Goal: Task Accomplishment & Management: Manage account settings

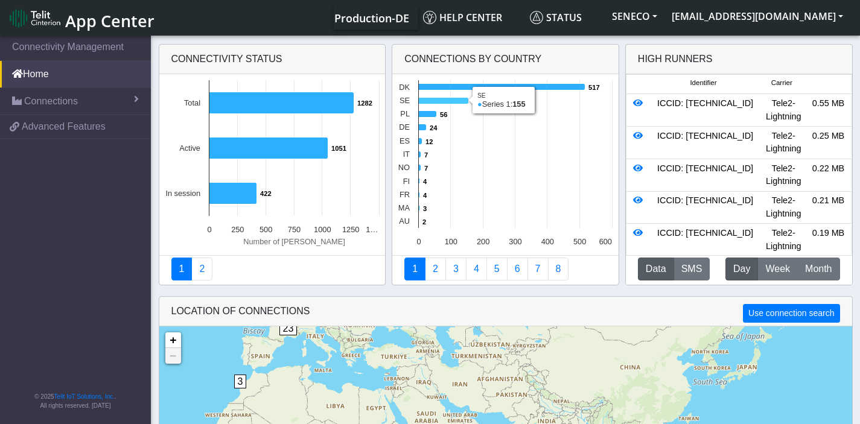
click at [432, 100] on icon at bounding box center [444, 101] width 50 height 7
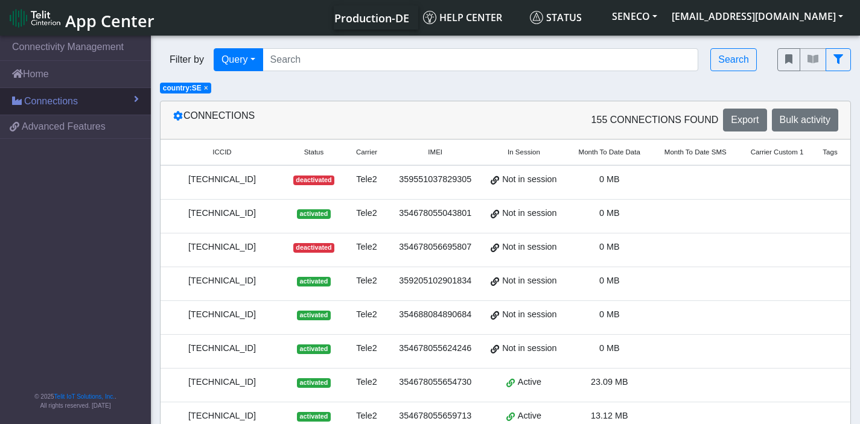
click at [78, 104] on span "Connections" at bounding box center [51, 101] width 54 height 14
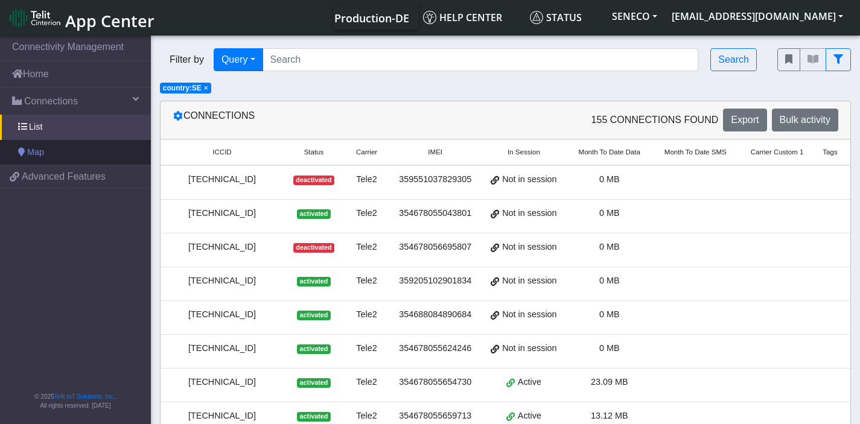
click at [37, 150] on span "Map" at bounding box center [35, 152] width 17 height 13
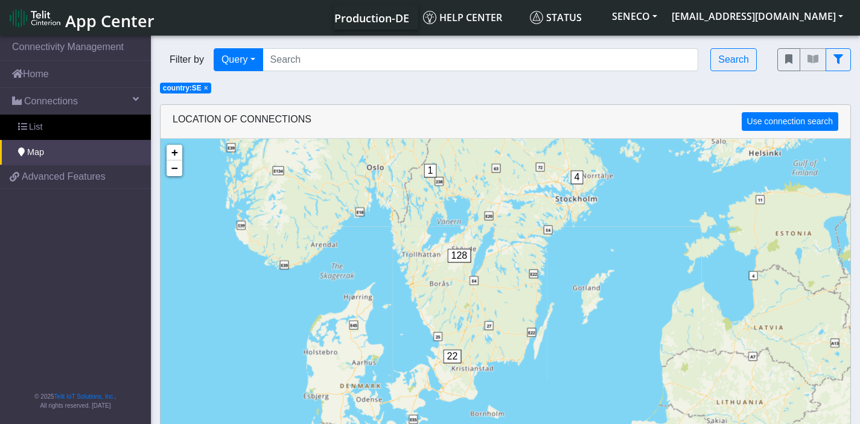
drag, startPoint x: 487, startPoint y: 363, endPoint x: 475, endPoint y: 286, distance: 78.2
click at [475, 286] on div "1 4 22 128 + − ©2025 MapQuest, | Terms" at bounding box center [506, 351] width 690 height 424
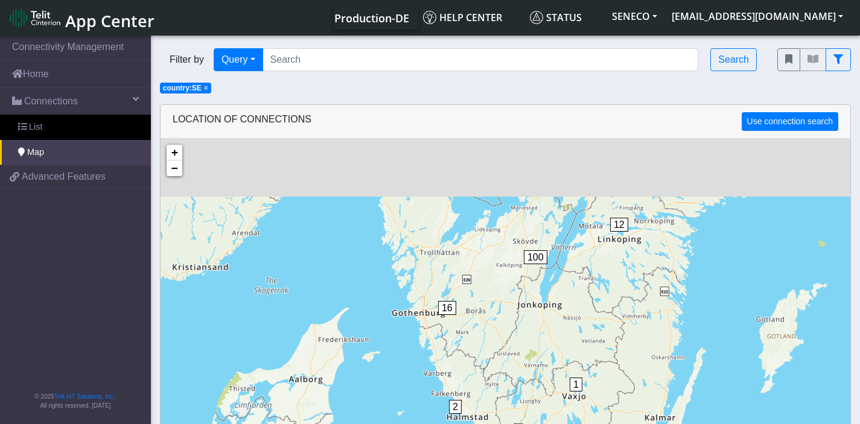
drag, startPoint x: 418, startPoint y: 249, endPoint x: 454, endPoint y: 342, distance: 100.0
click at [454, 342] on div "1 4 1 2 19 16 12 100 + − ©2025 MapQuest, | Terms" at bounding box center [506, 351] width 690 height 424
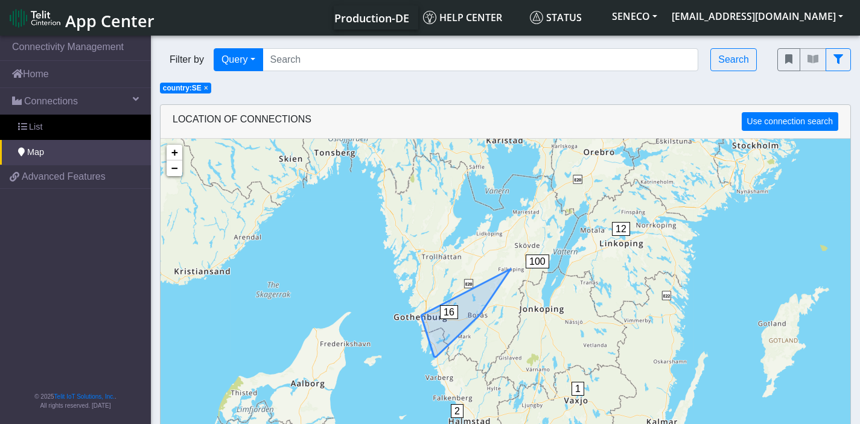
click at [447, 310] on span "16" at bounding box center [449, 312] width 18 height 14
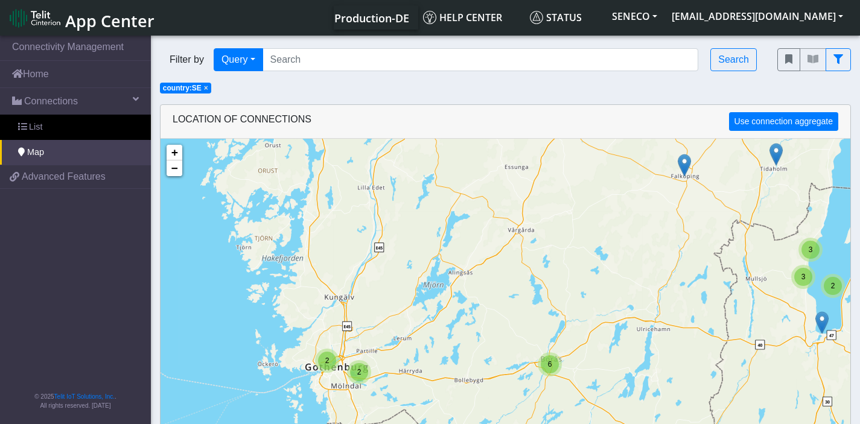
click at [331, 359] on div "2" at bounding box center [327, 361] width 18 height 18
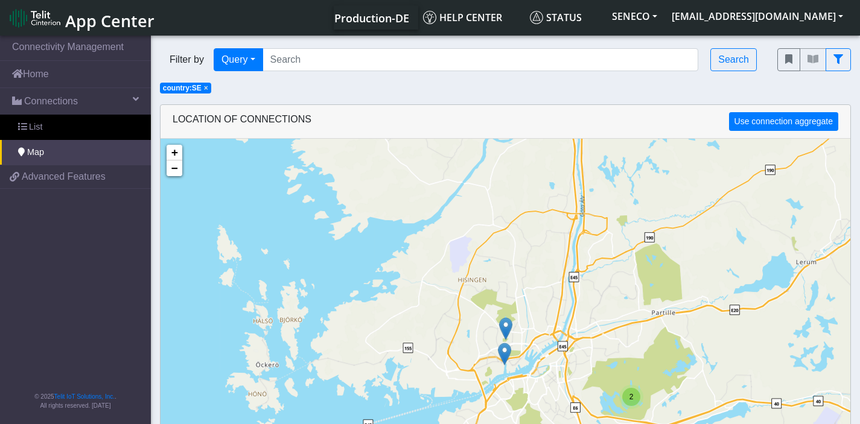
click at [508, 327] on img at bounding box center [505, 328] width 13 height 23
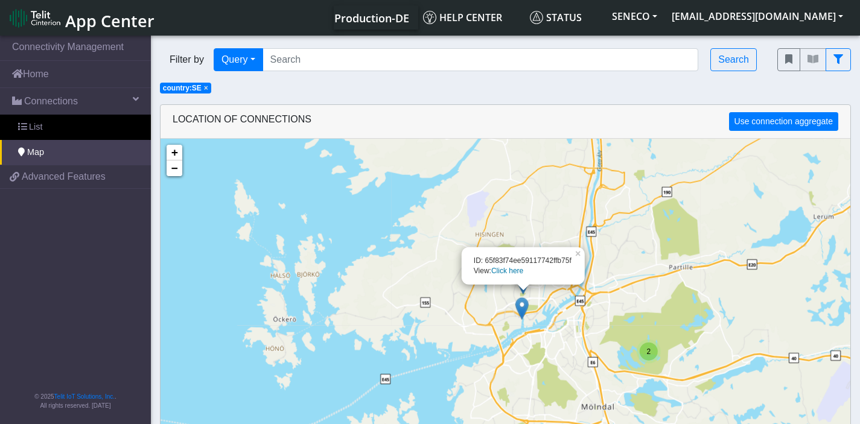
drag, startPoint x: 540, startPoint y: 356, endPoint x: 558, endPoint y: 305, distance: 54.4
click at [558, 305] on div "2 2 3 ID: 65f83f74ee59117742ffb75f View: Click here × + − ©2025 MapQuest, | Ter…" at bounding box center [506, 351] width 690 height 424
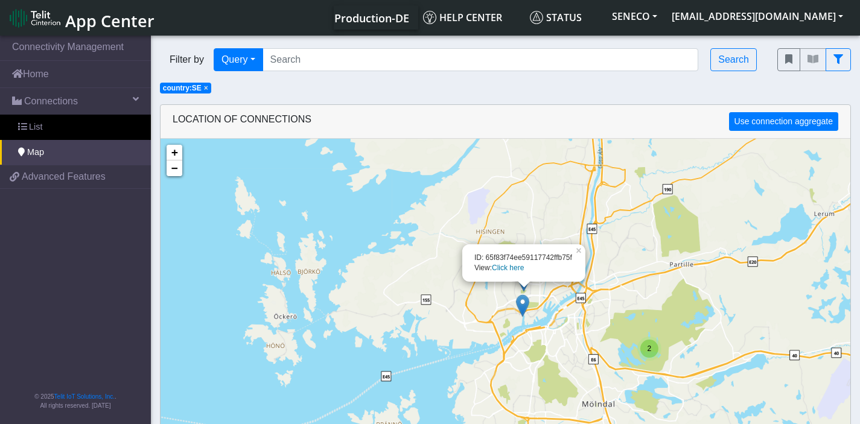
click at [528, 302] on img at bounding box center [522, 306] width 13 height 23
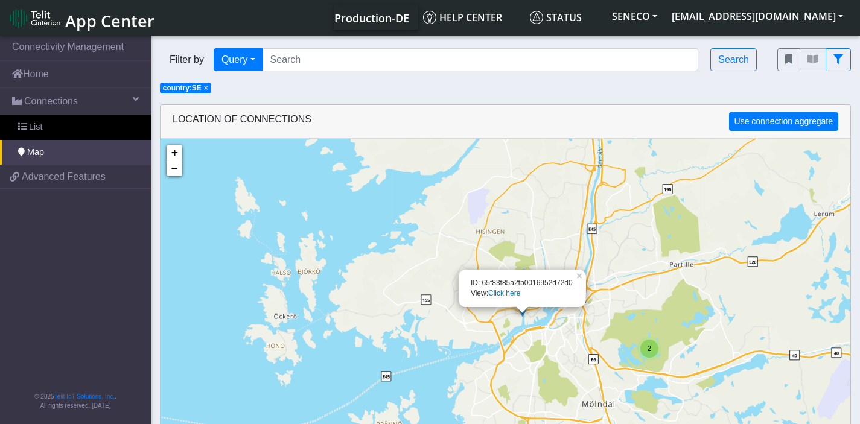
click at [501, 292] on link "Click here" at bounding box center [504, 293] width 32 height 8
click at [586, 346] on div "2 2 3 ID: 65f83f85a2fb0016952d72d0 View: Click here × + − ©2025 MapQuest, | Ter…" at bounding box center [506, 351] width 690 height 424
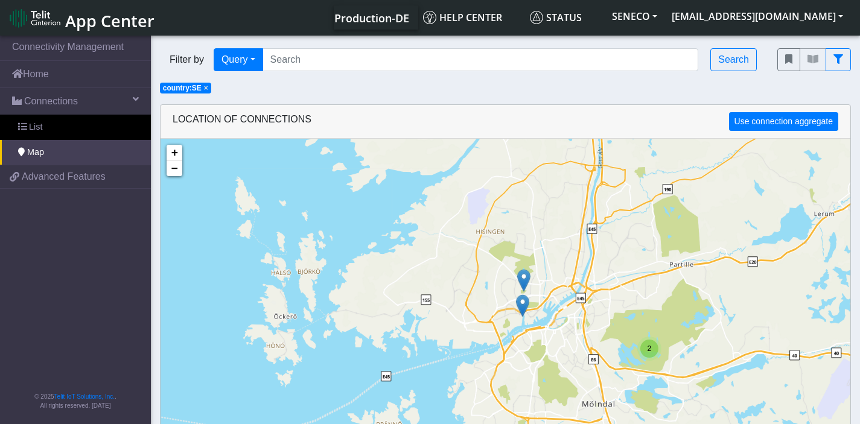
click at [539, 295] on div "2 2 3 + − ©2025 MapQuest, | Terms" at bounding box center [506, 351] width 690 height 424
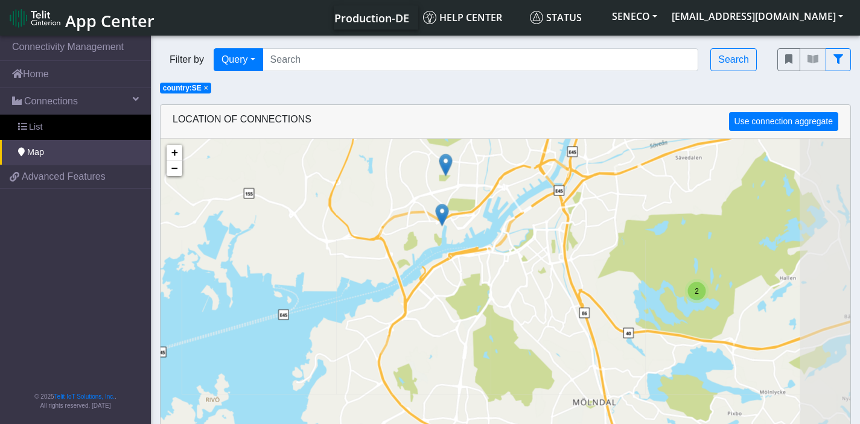
drag, startPoint x: 535, startPoint y: 334, endPoint x: 471, endPoint y: 220, distance: 130.8
click at [471, 220] on div "2 + − ©2025 MapQuest, | Terms" at bounding box center [506, 351] width 690 height 424
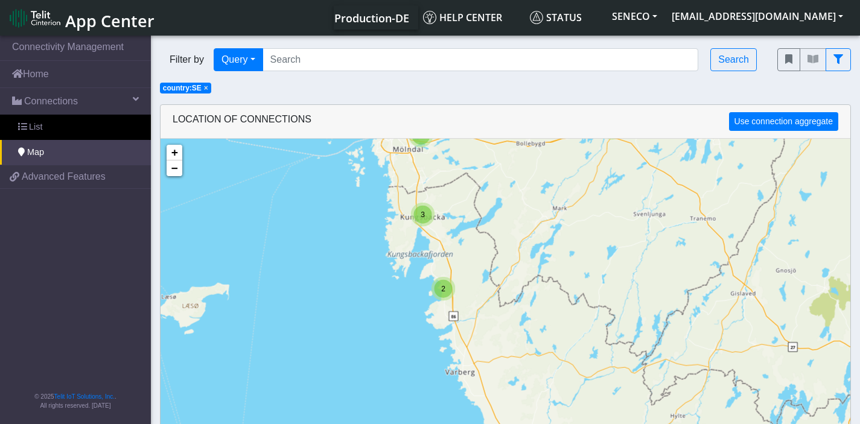
drag, startPoint x: 556, startPoint y: 351, endPoint x: 477, endPoint y: 232, distance: 143.6
click at [477, 232] on div "2 2 2 3 6 + − ©2025 MapQuest, | Terms" at bounding box center [506, 351] width 690 height 424
drag, startPoint x: 616, startPoint y: 311, endPoint x: 365, endPoint y: 204, distance: 273.7
click at [368, 211] on div "2 3 + − ©2025 MapQuest, | Terms" at bounding box center [506, 351] width 690 height 424
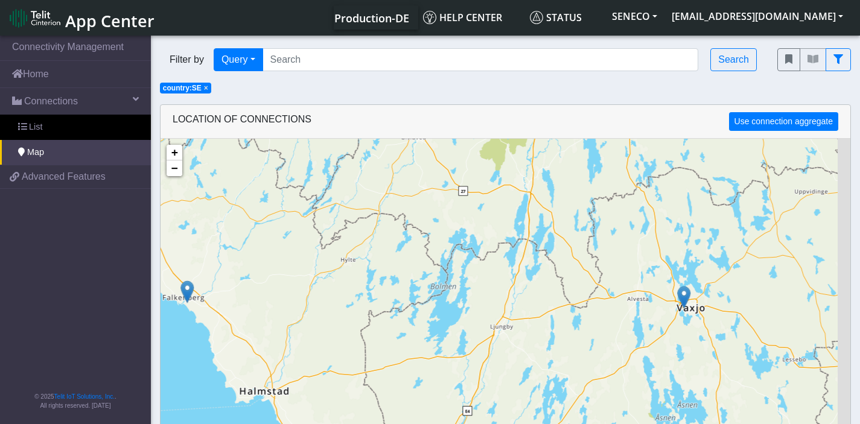
drag, startPoint x: 539, startPoint y: 364, endPoint x: 335, endPoint y: 204, distance: 259.2
click at [335, 204] on div "+ − ©2025 MapQuest, | Terms" at bounding box center [506, 351] width 690 height 424
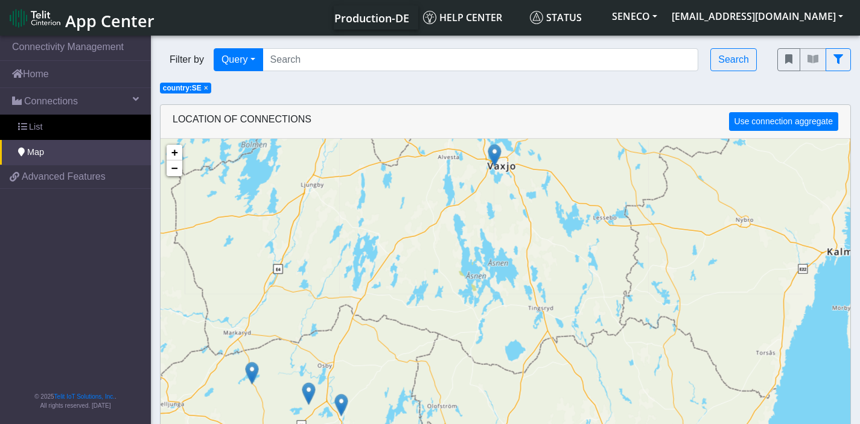
drag, startPoint x: 680, startPoint y: 291, endPoint x: 532, endPoint y: 169, distance: 191.6
click at [532, 170] on div "2 2 + − ©2025 MapQuest, | Terms" at bounding box center [506, 351] width 690 height 424
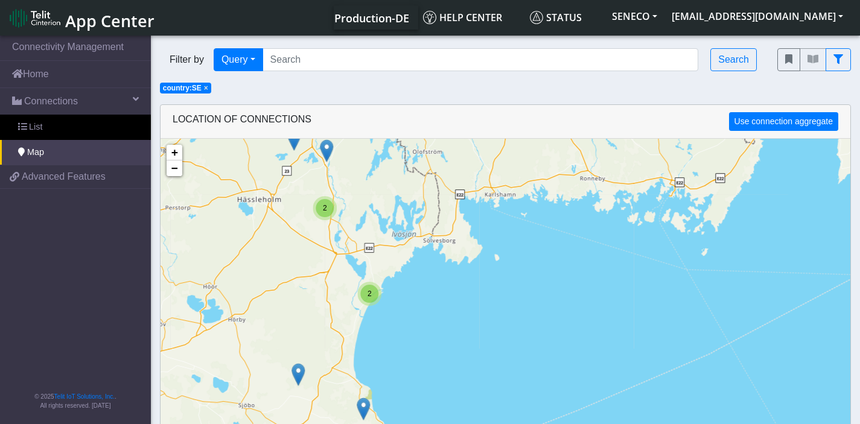
drag, startPoint x: 459, startPoint y: 296, endPoint x: 577, endPoint y: 153, distance: 185.2
click at [577, 153] on div "2 2 + − ©2025 MapQuest, | Terms" at bounding box center [506, 351] width 690 height 424
click at [359, 307] on div "2 2 + − ©2025 MapQuest, | Terms" at bounding box center [506, 351] width 690 height 424
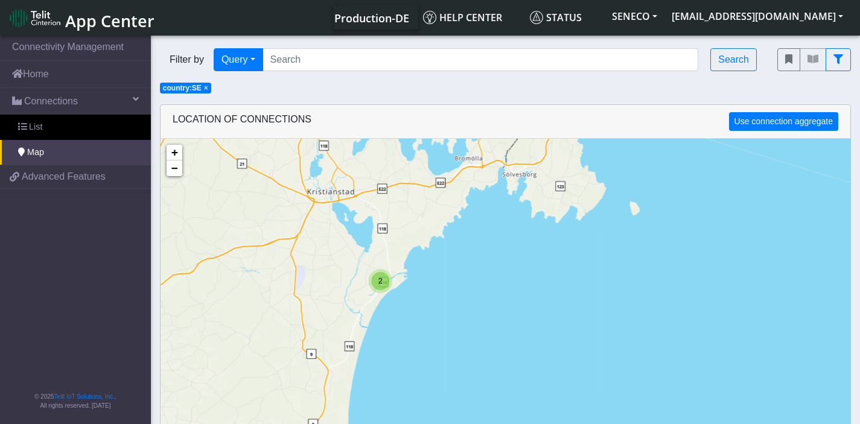
click at [383, 284] on div "2" at bounding box center [380, 281] width 18 height 18
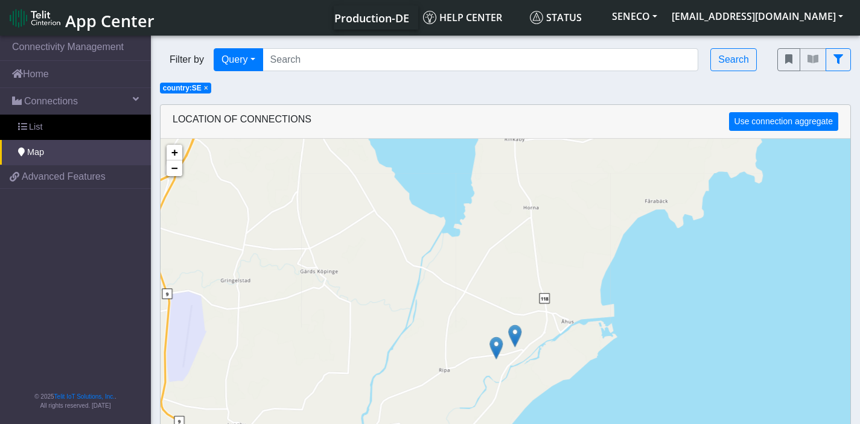
click at [518, 334] on img at bounding box center [514, 336] width 13 height 23
click at [499, 347] on img at bounding box center [495, 348] width 13 height 23
click at [529, 380] on div "ID: 65f83f84ee59117742fff759 View: Click here × + − ©2025 MapQuest, | Terms" at bounding box center [506, 351] width 690 height 424
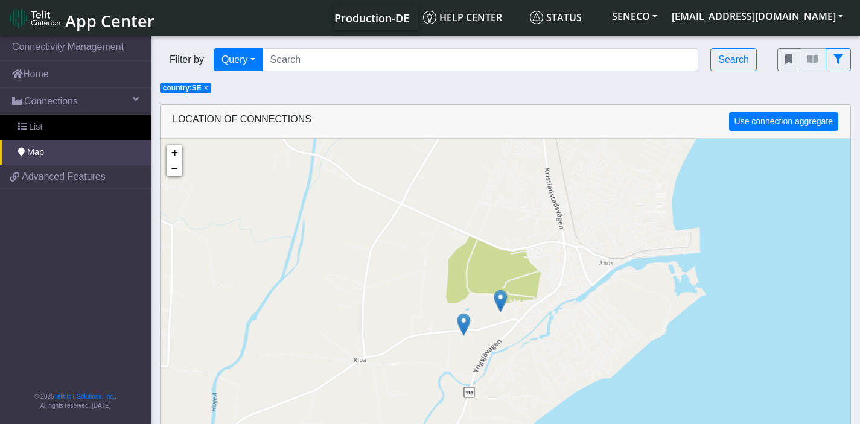
click at [482, 340] on div "+ − ©2025 MapQuest, | Terms" at bounding box center [506, 351] width 690 height 424
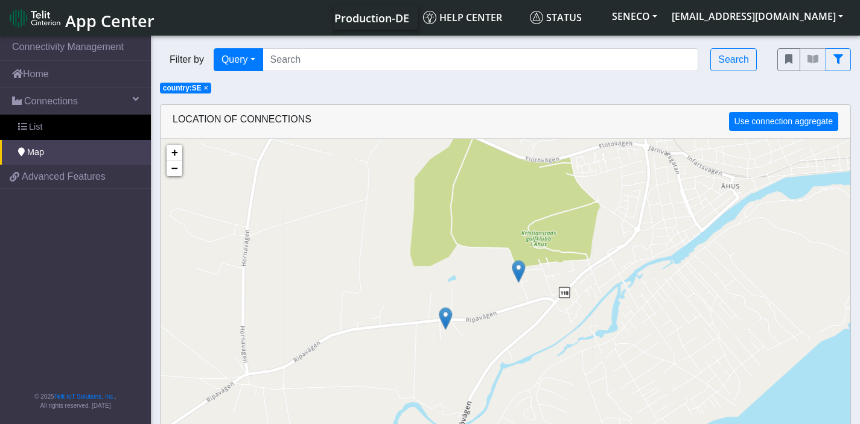
click at [482, 340] on div "+ − ©2025 MapQuest, | Terms" at bounding box center [506, 351] width 690 height 424
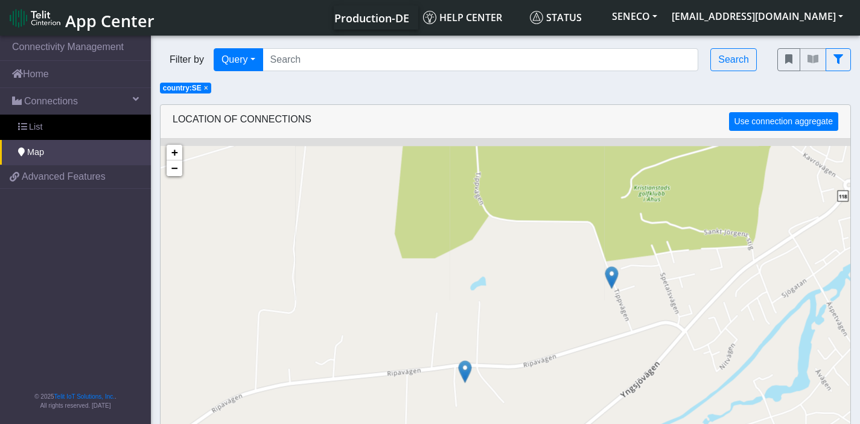
drag, startPoint x: 505, startPoint y: 305, endPoint x: 567, endPoint y: 381, distance: 99.1
click at [567, 381] on div "+ − ©2025 MapQuest, | Terms" at bounding box center [506, 351] width 690 height 424
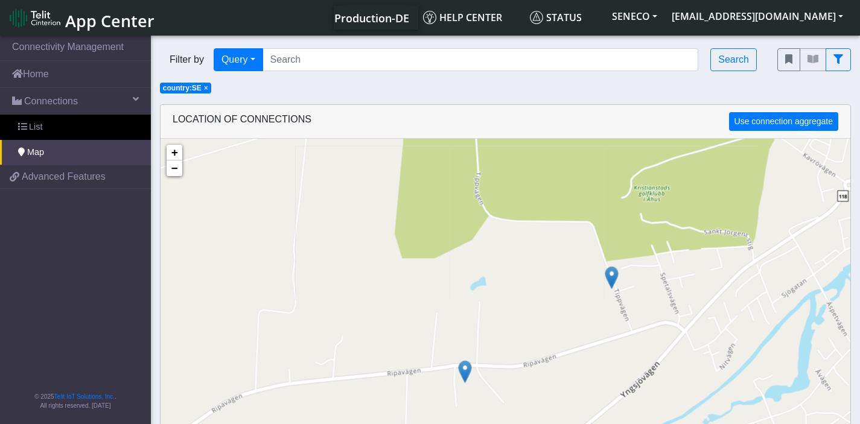
click at [612, 273] on img at bounding box center [611, 277] width 13 height 23
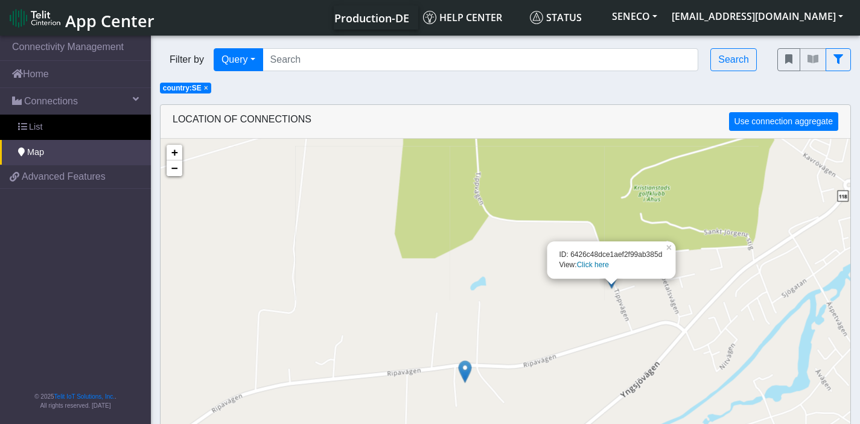
click at [604, 266] on link "Click here" at bounding box center [593, 265] width 32 height 8
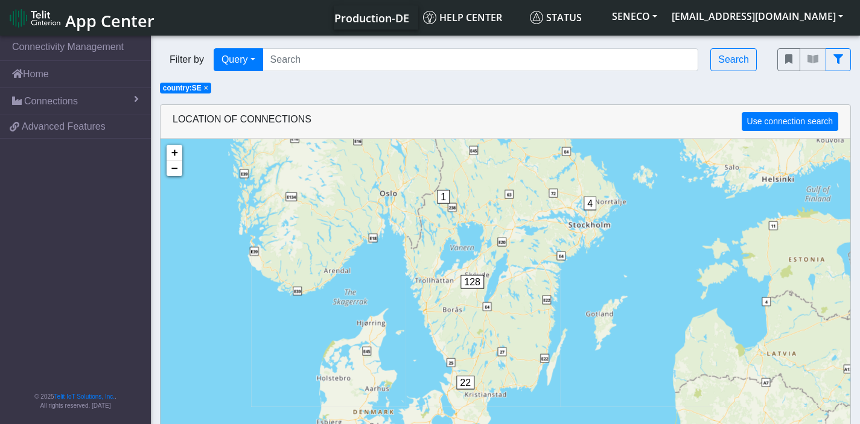
drag, startPoint x: 587, startPoint y: 389, endPoint x: 613, endPoint y: 249, distance: 143.1
click at [613, 249] on div "1 4 22 128 + − ©2025 MapQuest, | Terms" at bounding box center [506, 351] width 690 height 424
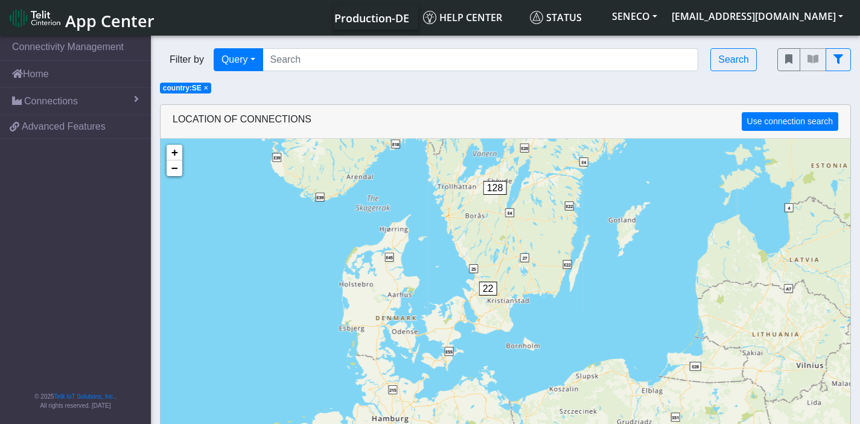
click at [507, 311] on div "1 4 22 128 + − ©2025 MapQuest, | Terms" at bounding box center [506, 351] width 690 height 424
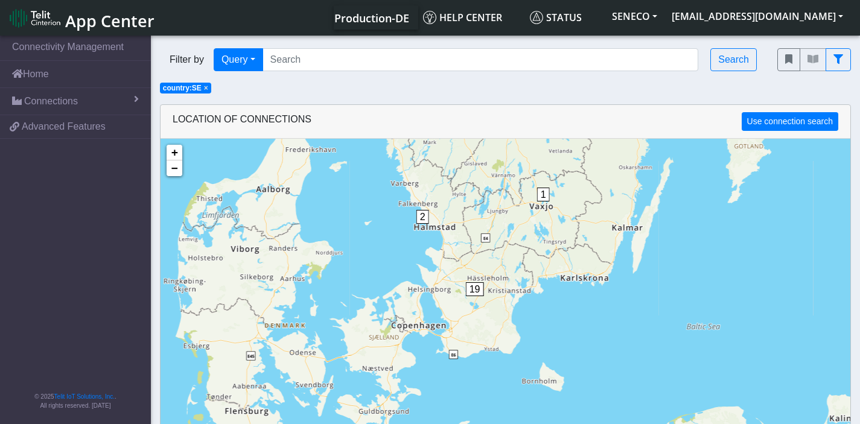
click at [507, 311] on div "1 22 128 4 1 2 19 16 12 100 + − ©2025 MapQuest, | Terms" at bounding box center [506, 351] width 690 height 424
click at [507, 311] on div "1 4 1 2 19 16 12 100 + − ©2025 MapQuest, | Terms" at bounding box center [506, 351] width 690 height 424
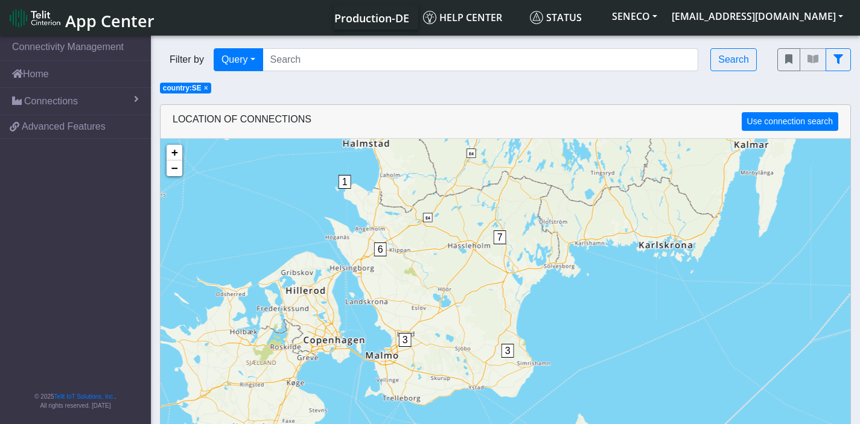
click at [507, 311] on div "1 1 1 3 6 3 7 1 2 7 6 12 10 90 + − ©2025 MapQuest, | Terms" at bounding box center [506, 351] width 690 height 424
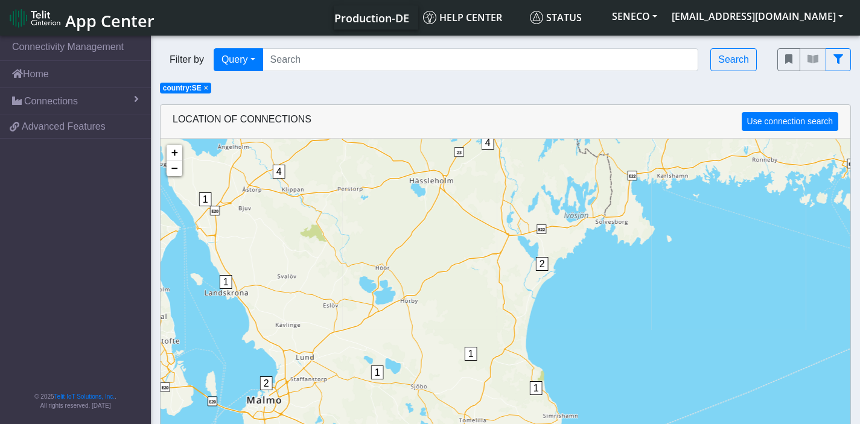
click at [540, 269] on span "2" at bounding box center [542, 264] width 13 height 14
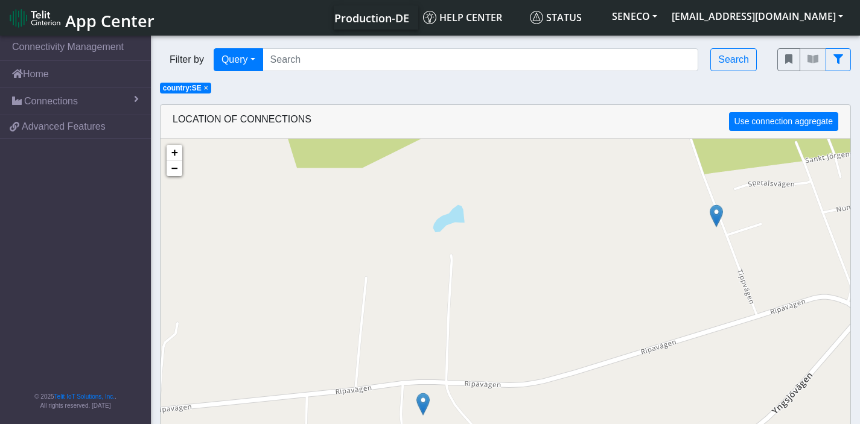
click at [426, 401] on img at bounding box center [422, 404] width 13 height 23
click at [410, 394] on link "Click here" at bounding box center [407, 391] width 32 height 8
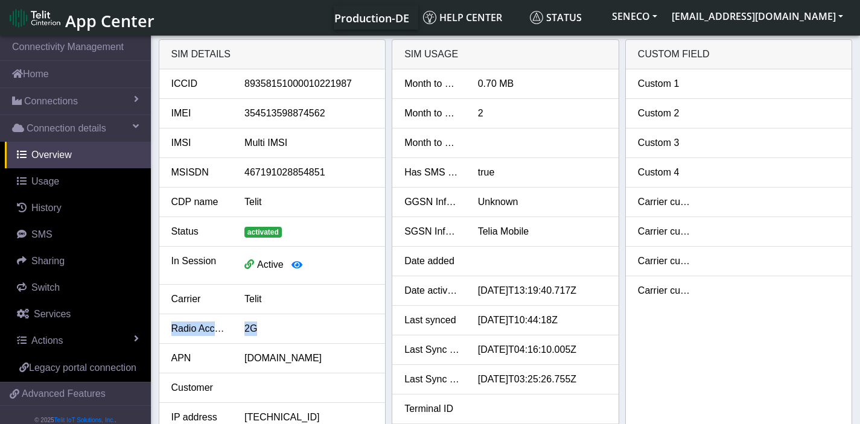
drag, startPoint x: 343, startPoint y: 323, endPoint x: 341, endPoint y: 298, distance: 24.9
click at [341, 298] on ul "ICCID [TECHNICAL_ID] IMEI [TECHNICAL_ID] IMSI Multi IMSI MSISDN 467191028854851…" at bounding box center [272, 294] width 226 height 451
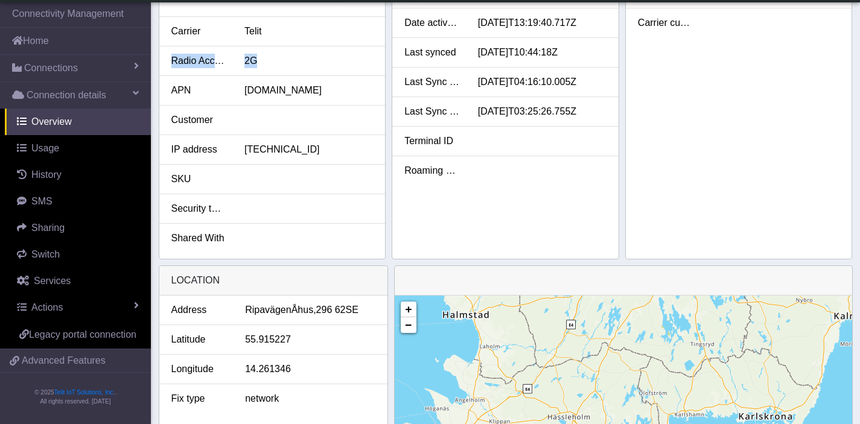
scroll to position [237, 0]
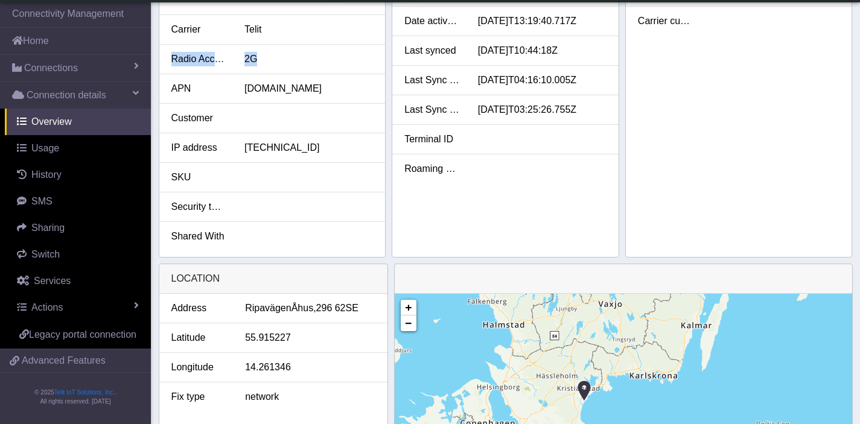
click at [438, 170] on div "Roaming Profile" at bounding box center [432, 169] width 74 height 14
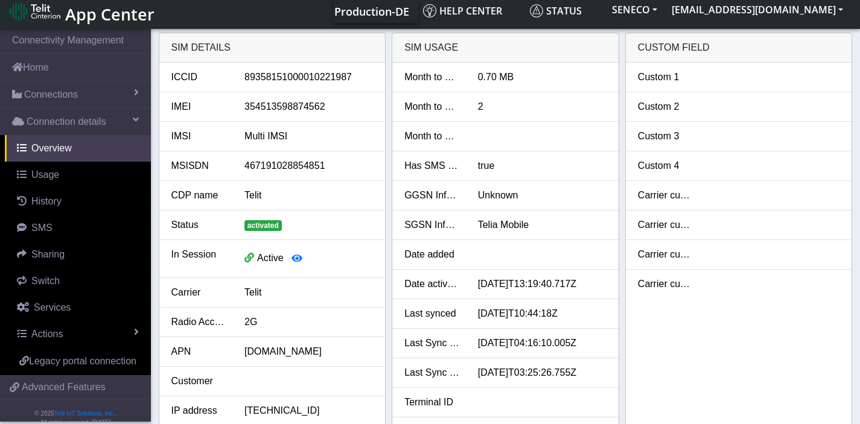
scroll to position [0, 0]
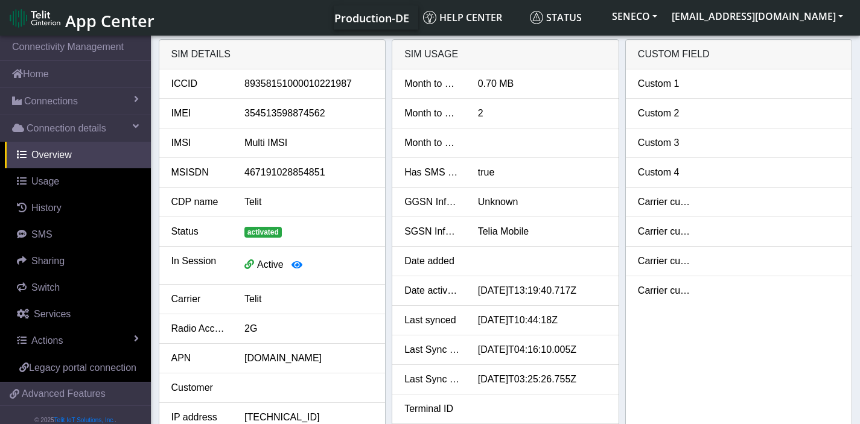
click at [447, 115] on div "Month to date SMS" at bounding box center [432, 113] width 74 height 14
click at [448, 113] on div "Month to date SMS" at bounding box center [432, 113] width 74 height 14
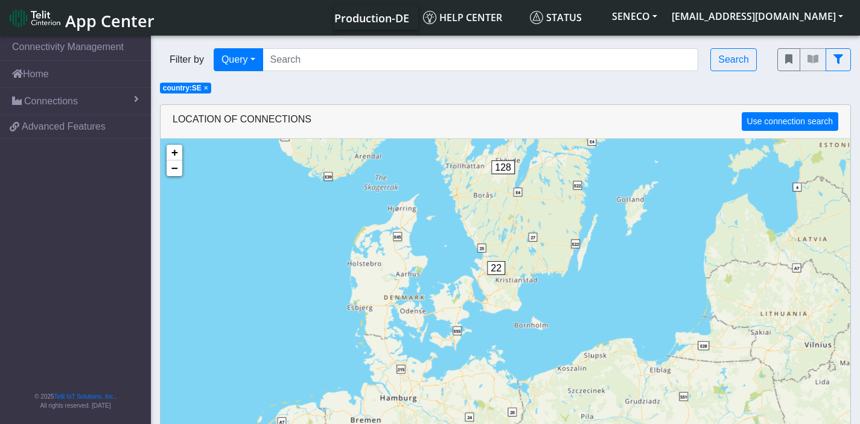
drag, startPoint x: 562, startPoint y: 327, endPoint x: 596, endPoint y: 169, distance: 161.8
click at [596, 169] on div "1 4 22 128 + − ©2025 MapQuest, | Terms" at bounding box center [506, 351] width 690 height 424
click at [512, 295] on div "1 4 22 128 + − ©2025 MapQuest, | Terms" at bounding box center [506, 351] width 690 height 424
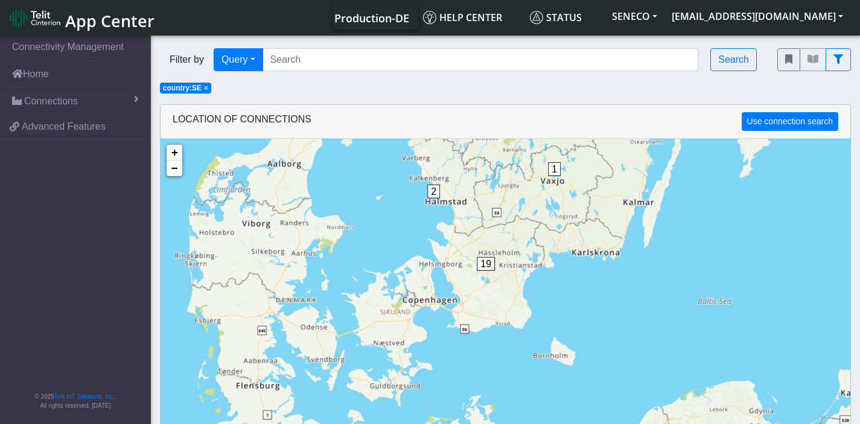
click at [514, 295] on div "1 22 128 4 1 2 19 16 12 100 + − ©2025 MapQuest, | Terms" at bounding box center [506, 351] width 690 height 424
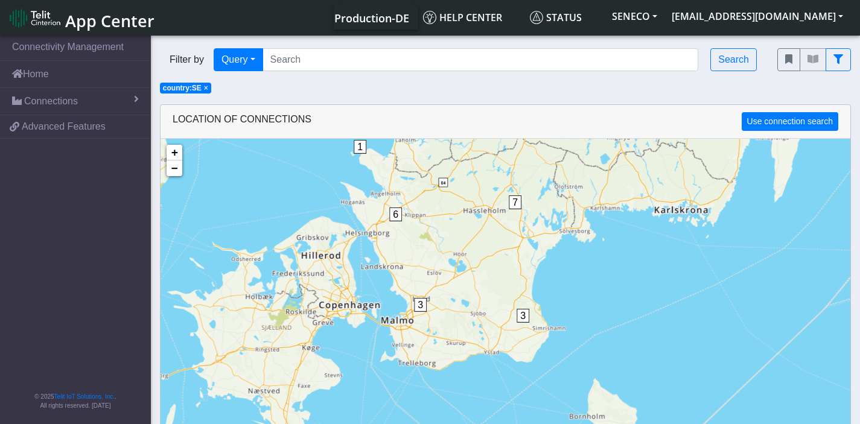
click at [514, 295] on div "1 2 19 16 100 1 1 3 6 3 7 1 2 7 6 12 10 90 + − ©2025 MapQuest, | Terms" at bounding box center [506, 351] width 690 height 424
click at [514, 295] on div "1 1 1 3 6 3 7 1 2 7 6 12 10 90 + − ©2025 MapQuest, | Terms" at bounding box center [506, 351] width 690 height 424
click at [543, 279] on div "1 1 1 3 6 3 7 1 2 7 6 12 10 90 + − ©2025 MapQuest, | Terms" at bounding box center [506, 351] width 690 height 424
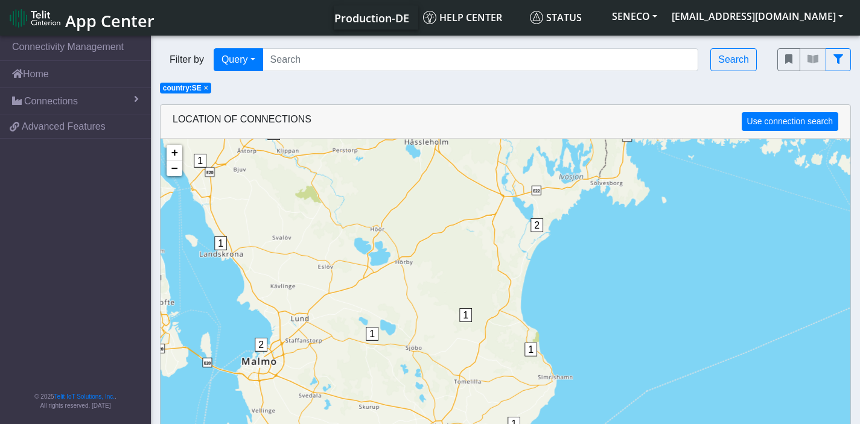
click at [541, 225] on span "2" at bounding box center [537, 225] width 13 height 14
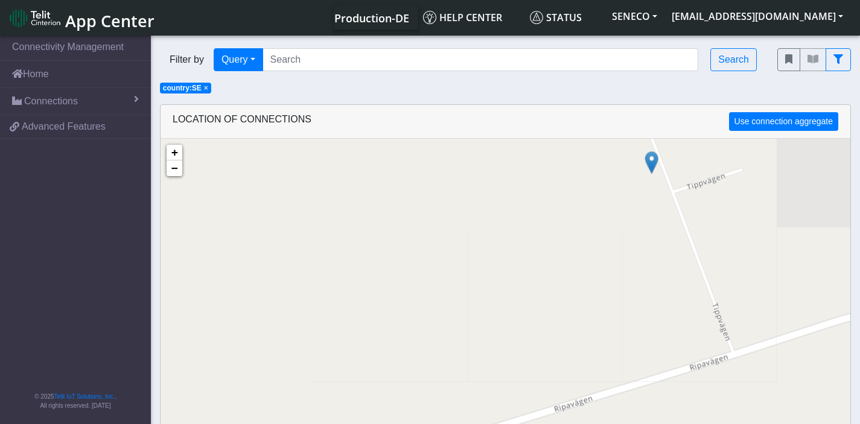
drag, startPoint x: 482, startPoint y: 270, endPoint x: 336, endPoint y: 278, distance: 145.7
click at [335, 278] on div "+ − ©2025 MapQuest, | Terms" at bounding box center [506, 351] width 690 height 424
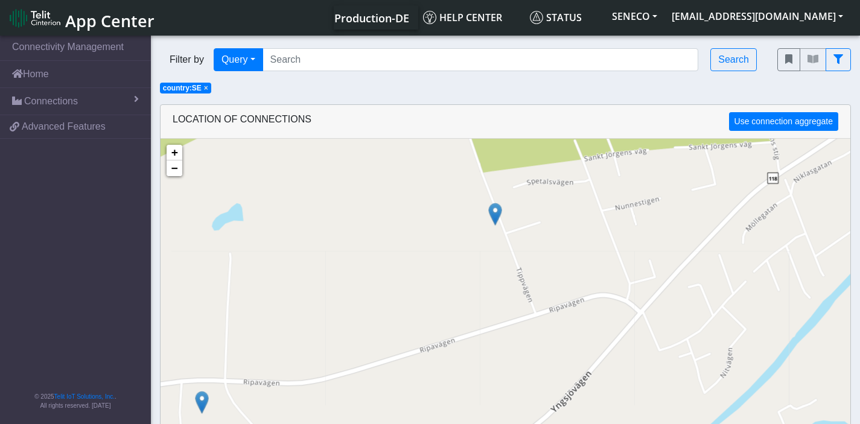
click at [496, 214] on img at bounding box center [495, 214] width 13 height 23
click at [481, 205] on link "Click here" at bounding box center [477, 201] width 32 height 8
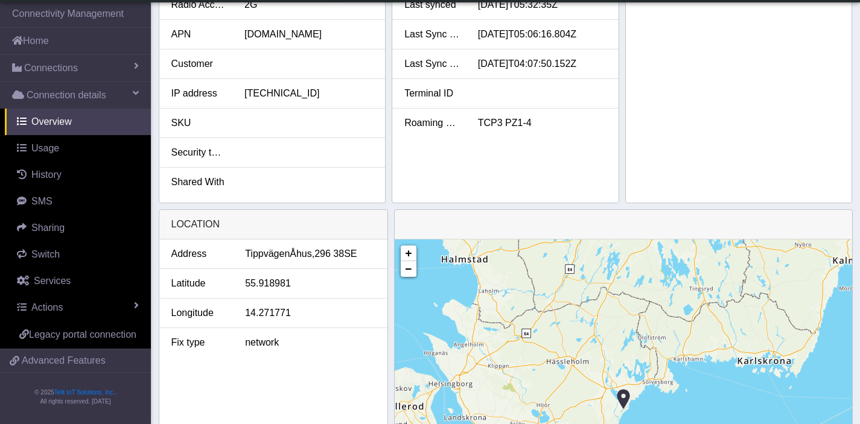
scroll to position [386, 0]
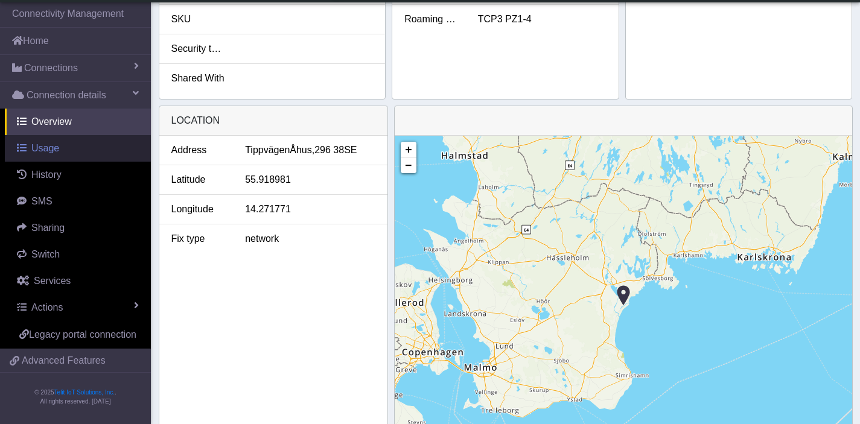
click at [57, 152] on span "Usage" at bounding box center [45, 148] width 28 height 10
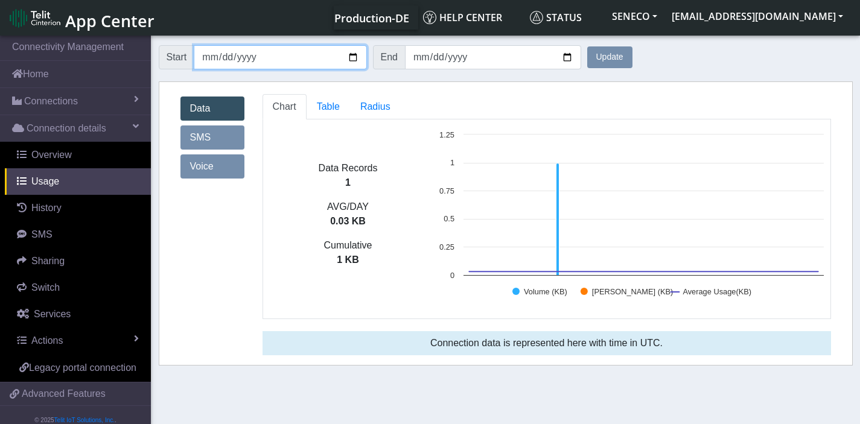
click at [354, 56] on input "[DATE]" at bounding box center [280, 57] width 173 height 24
type input "[DATE]"
click at [245, 258] on div "Data SMS Voice" at bounding box center [212, 229] width 82 height 271
click at [616, 54] on button "Update" at bounding box center [609, 57] width 45 height 22
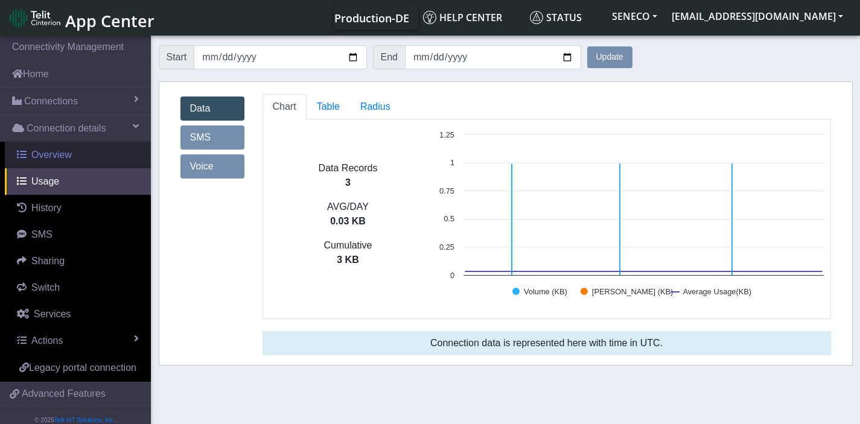
click at [51, 159] on span "Overview" at bounding box center [51, 155] width 40 height 10
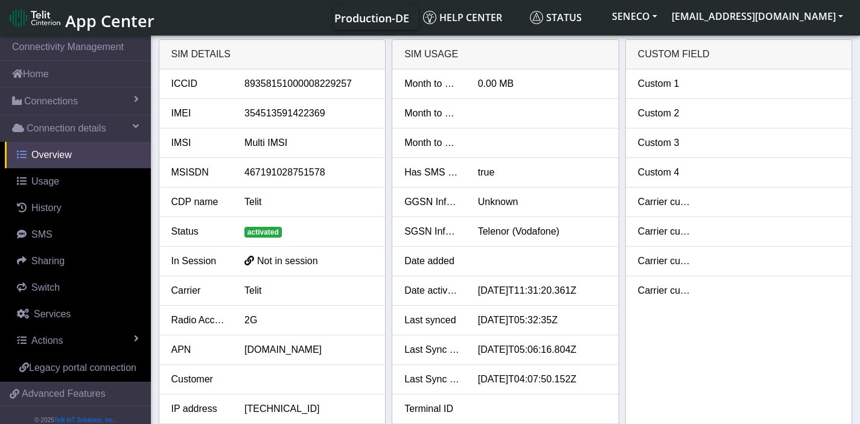
click at [57, 156] on span "Overview" at bounding box center [51, 155] width 40 height 10
click at [59, 129] on span "Connection details" at bounding box center [67, 128] width 80 height 14
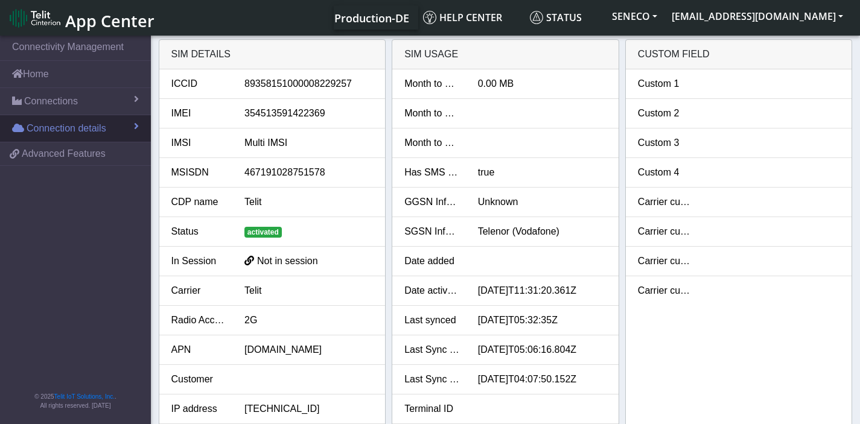
click at [59, 129] on span "Connection details" at bounding box center [67, 128] width 80 height 14
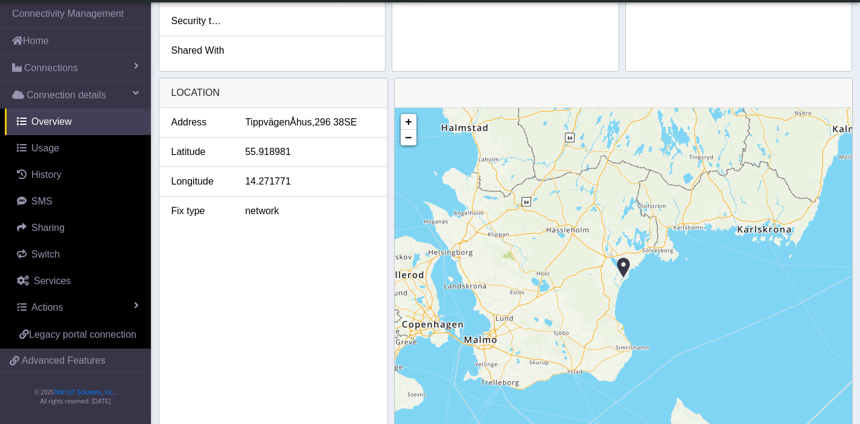
scroll to position [460, 0]
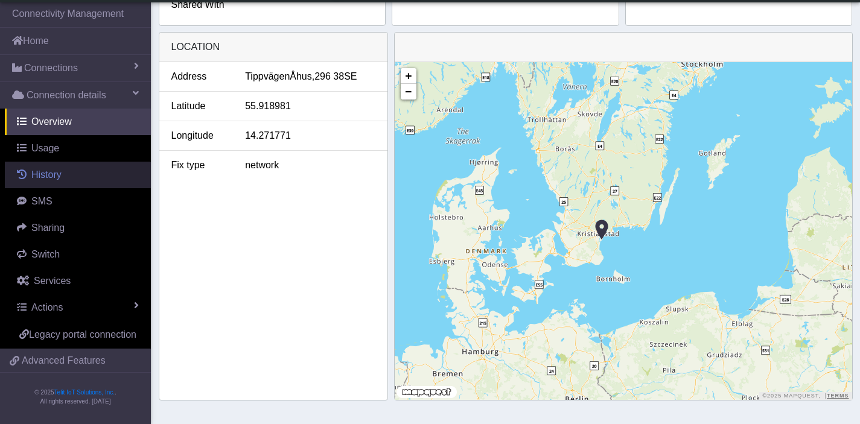
click at [57, 181] on link "History" at bounding box center [78, 175] width 146 height 27
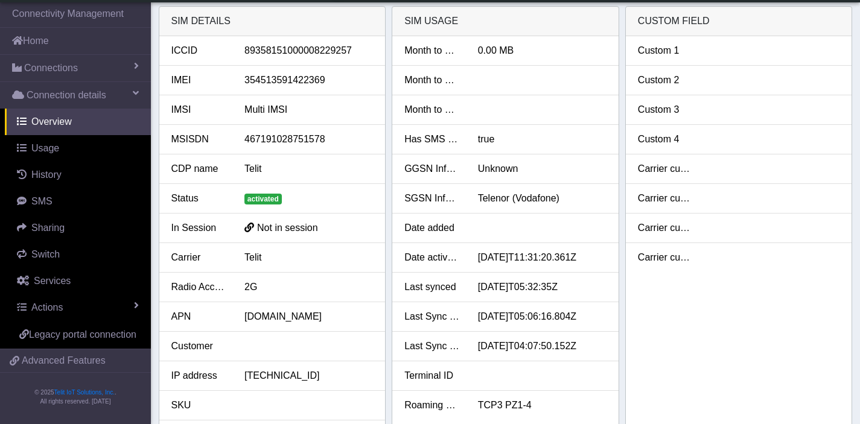
scroll to position [4, 0]
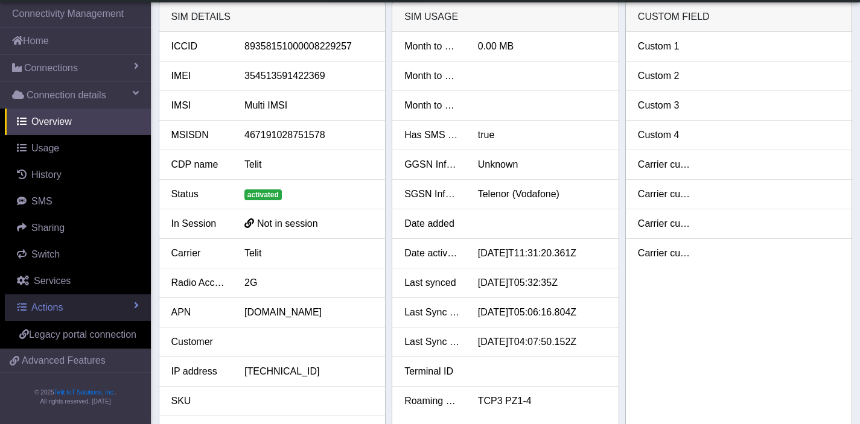
click at [59, 311] on span "Actions" at bounding box center [46, 307] width 31 height 10
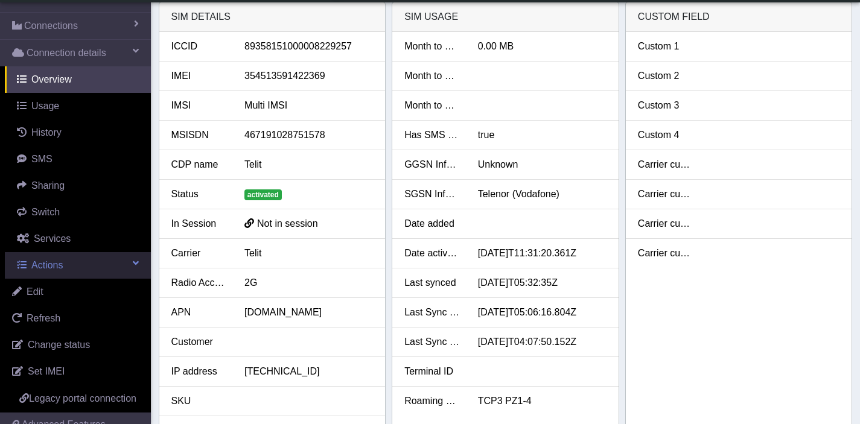
scroll to position [40, 0]
click at [60, 266] on span "Actions" at bounding box center [46, 267] width 31 height 10
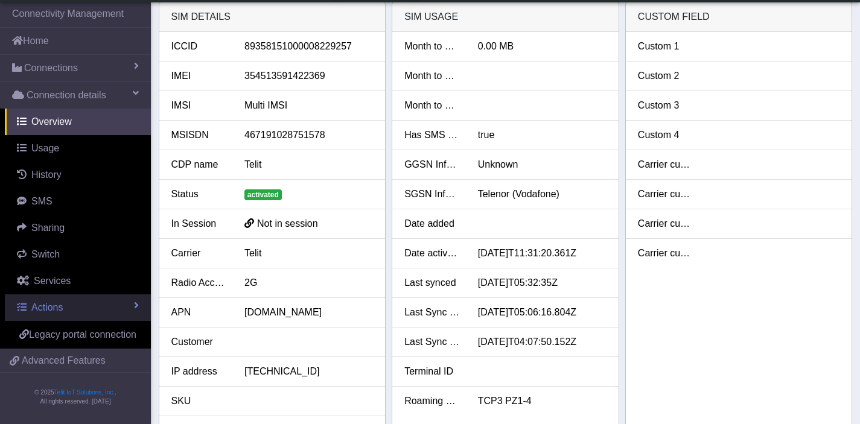
scroll to position [9, 0]
click at [51, 302] on span "Actions" at bounding box center [46, 307] width 31 height 10
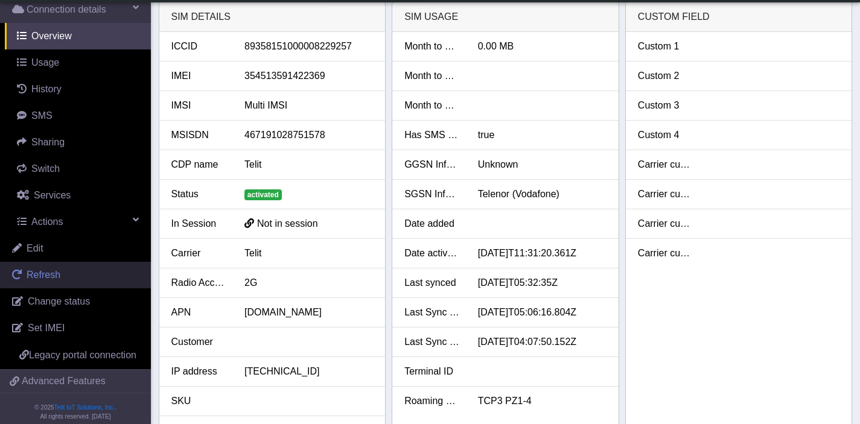
scroll to position [0, 0]
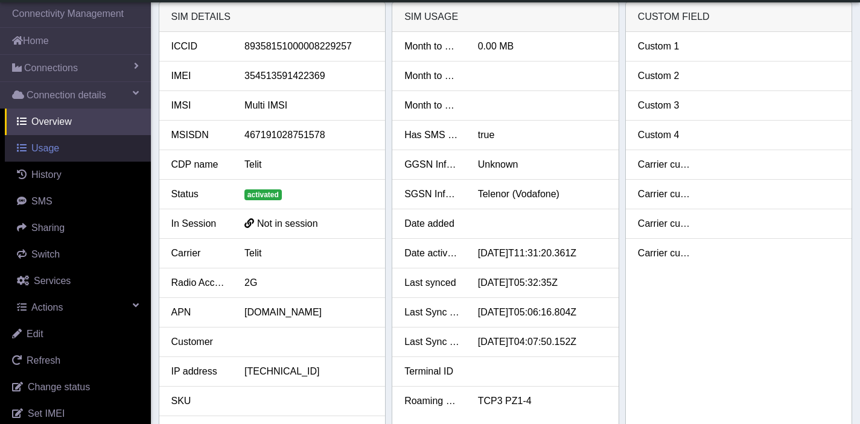
click at [46, 146] on span "Usage" at bounding box center [45, 148] width 28 height 10
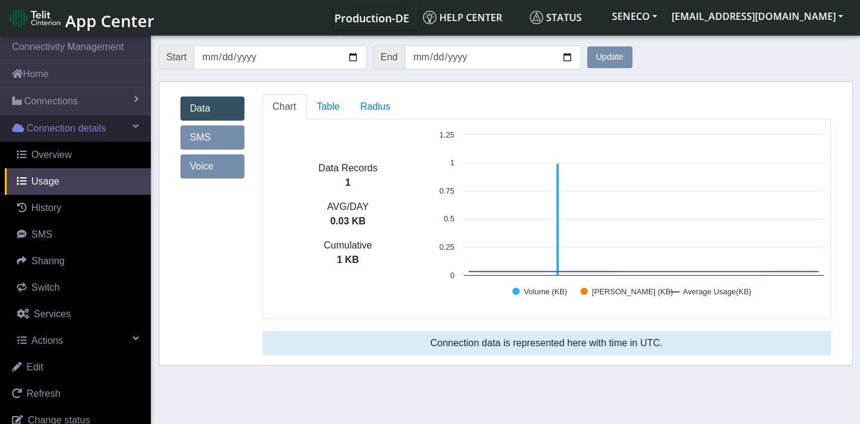
click at [63, 132] on span "Connection details" at bounding box center [67, 128] width 80 height 14
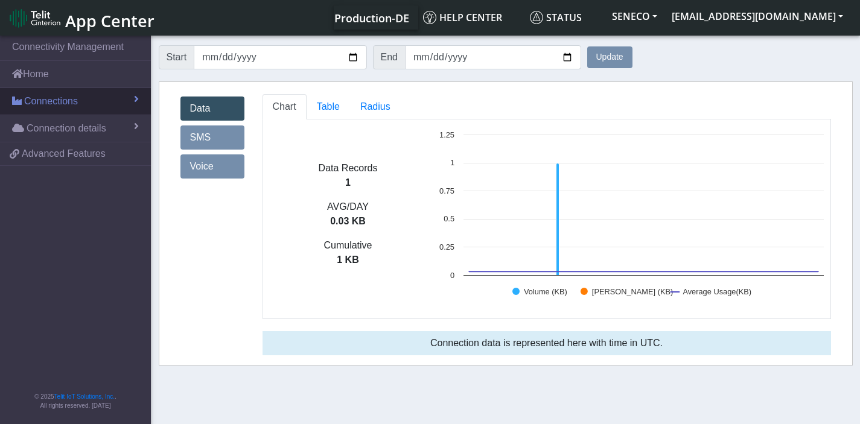
click at [65, 109] on link "Connections" at bounding box center [75, 101] width 151 height 27
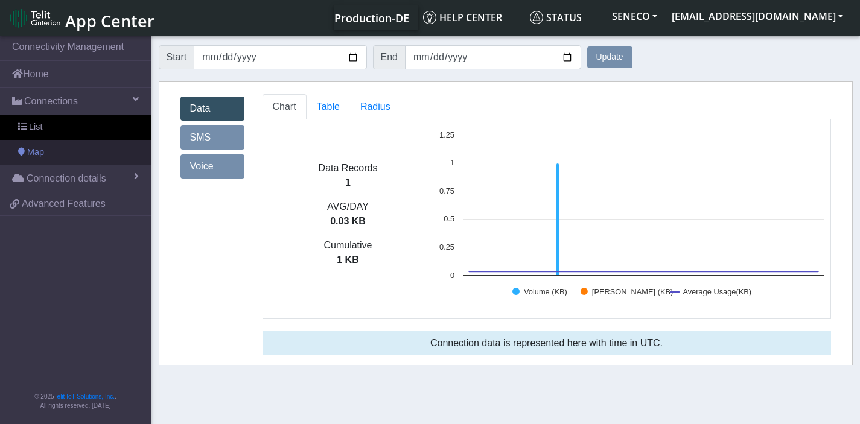
click at [31, 149] on span "Map" at bounding box center [35, 152] width 17 height 13
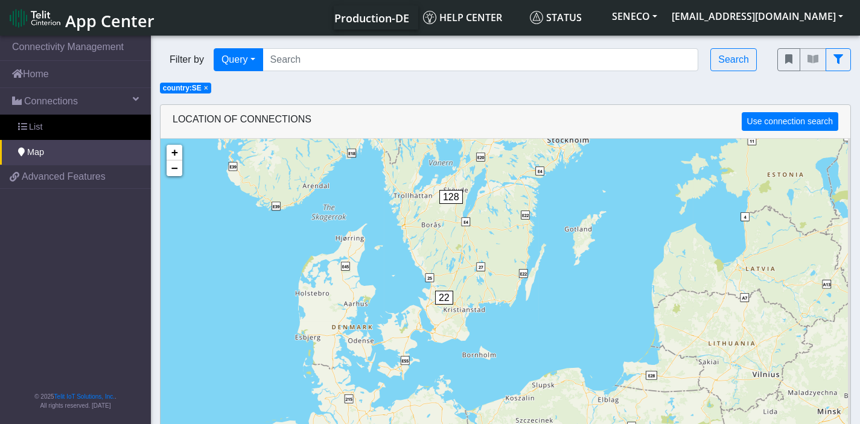
drag, startPoint x: 524, startPoint y: 389, endPoint x: 506, endPoint y: 263, distance: 127.4
click at [506, 263] on div "1 4 22 128 + − ©2025 MapQuest, | Terms" at bounding box center [506, 351] width 690 height 424
click at [465, 318] on div "1 4 22 128 + − ©2025 MapQuest, | Terms" at bounding box center [506, 351] width 690 height 424
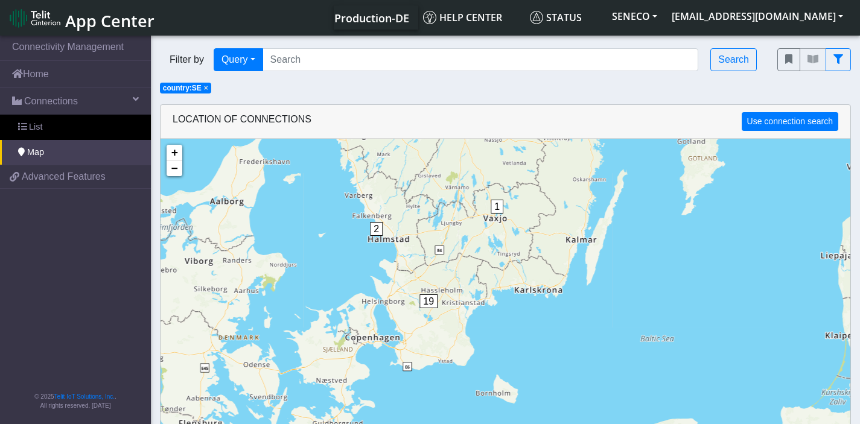
click at [465, 318] on div "1 22 128 4 1 2 19 16 12 100 + − ©2025 MapQuest, | Terms" at bounding box center [506, 351] width 690 height 424
click at [465, 318] on div "1 4 1 2 19 16 12 100 + − ©2025 MapQuest, | Terms" at bounding box center [506, 351] width 690 height 424
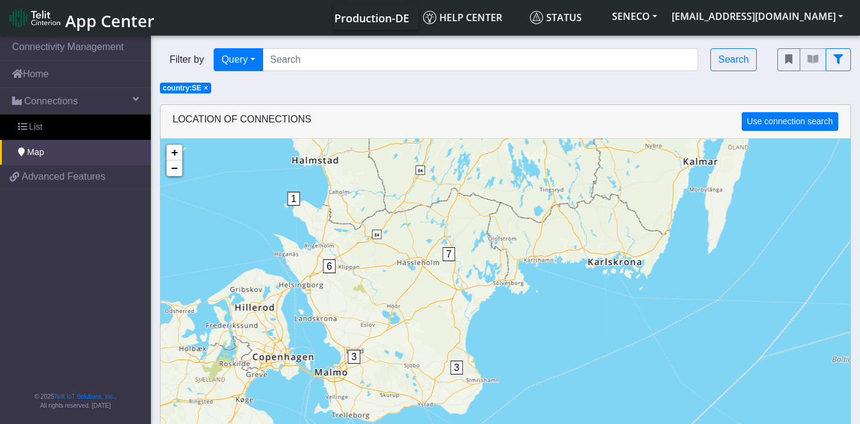
click at [465, 318] on div "1 2 19 16 100 1 1 3 6 3 7 1 2 7 6 12 10 90 + − ©2025 MapQuest, | Terms" at bounding box center [506, 351] width 690 height 424
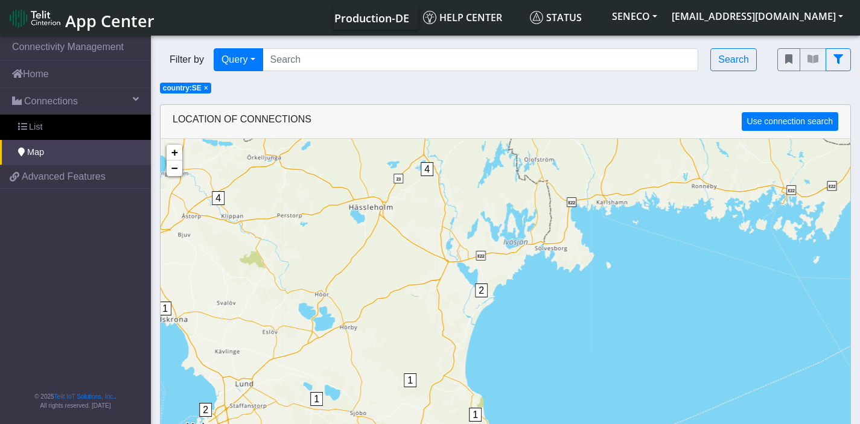
click at [465, 318] on div "1 1 1 1 2 1 1 4 1 1 1 1 2 4 2 + − ©2025 MapQuest, | Terms" at bounding box center [506, 351] width 690 height 424
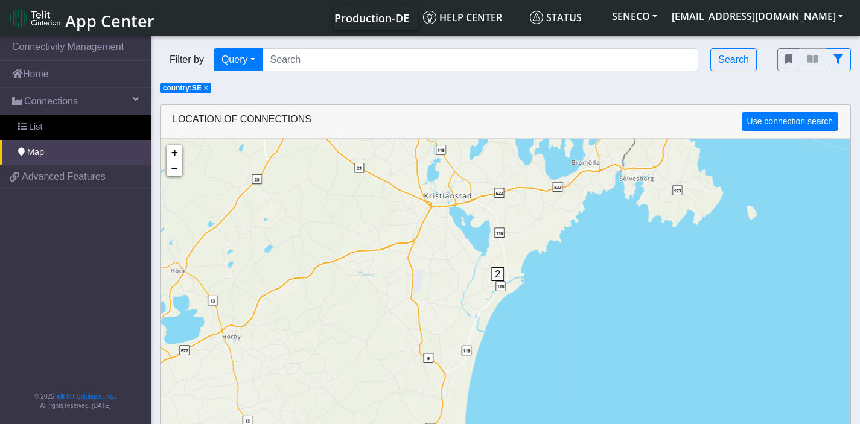
click at [465, 318] on div "1 1 1 1 4 1 1 1 1 4 2 2 2 2 2 2 + − ©2025 MapQuest, | Terms" at bounding box center [506, 351] width 690 height 424
click at [465, 318] on div "1 1 1 1 1 1 1 1 2 2 2 2 2 2 + − ©2025 MapQuest, | Terms" at bounding box center [506, 351] width 690 height 424
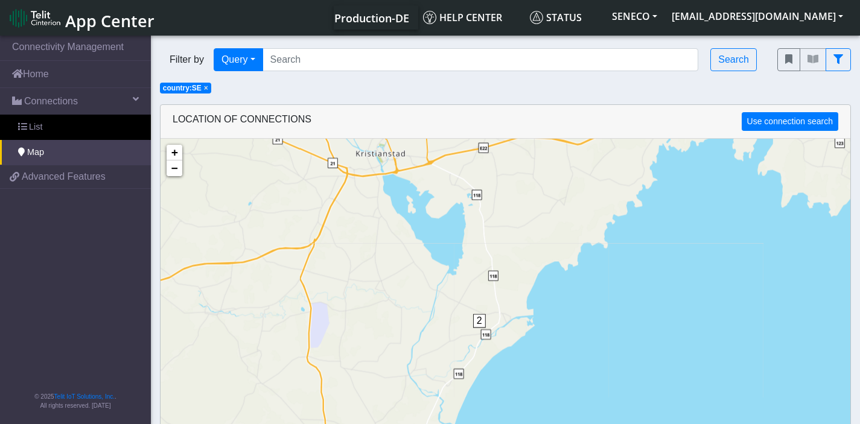
drag, startPoint x: 508, startPoint y: 301, endPoint x: 456, endPoint y: 383, distance: 97.1
click at [456, 383] on div "1 1 1 2 2 2 1 + − ©2025 MapQuest, | Terms" at bounding box center [506, 351] width 690 height 424
click at [489, 325] on div "1 1 1 2 2 2 1 1 + − ©2025 MapQuest, | Terms" at bounding box center [506, 351] width 690 height 424
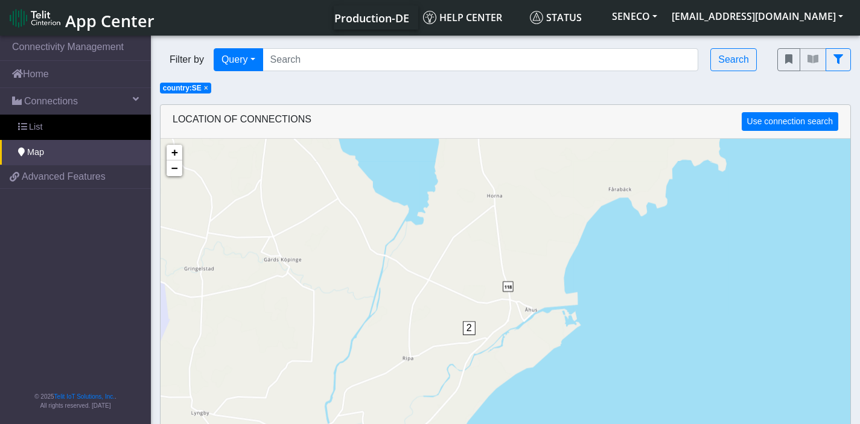
click at [489, 325] on div "1 1 1 2 2 2 1 1 + − ©2025 MapQuest, | Terms" at bounding box center [506, 351] width 690 height 424
click at [489, 325] on div "2 + − ©2025 MapQuest, | Terms" at bounding box center [506, 351] width 690 height 424
click at [464, 337] on div "2" at bounding box center [469, 339] width 12 height 36
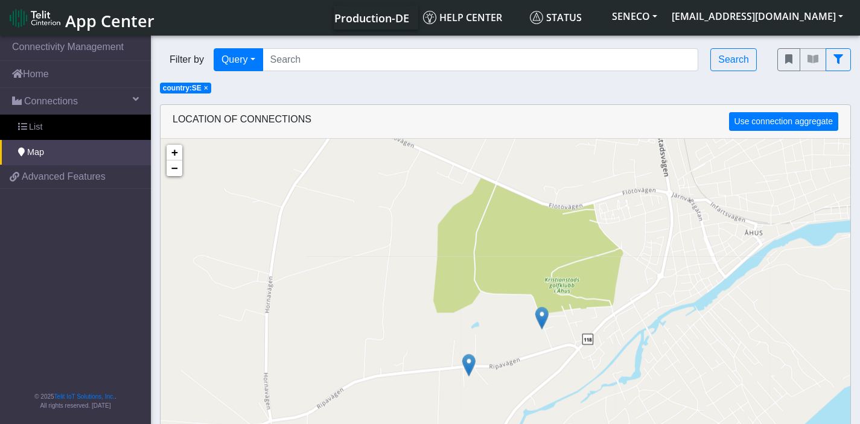
click at [472, 363] on img at bounding box center [468, 365] width 13 height 23
click at [456, 351] on link "Click here" at bounding box center [453, 353] width 32 height 8
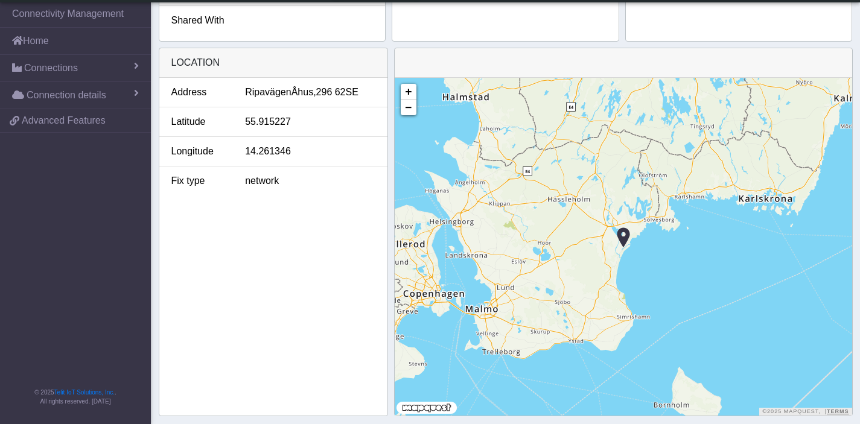
scroll to position [462, 0]
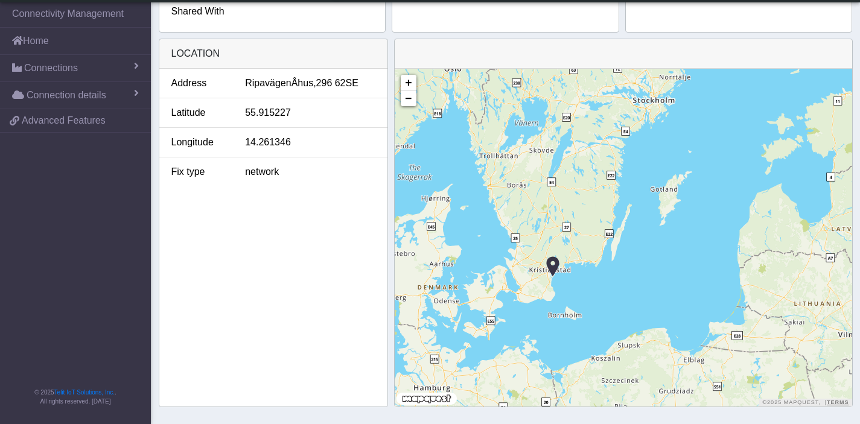
click at [329, 295] on div "Address [STREET_ADDRESS] SE [GEOGRAPHIC_DATA] Fix type network" at bounding box center [273, 238] width 228 height 338
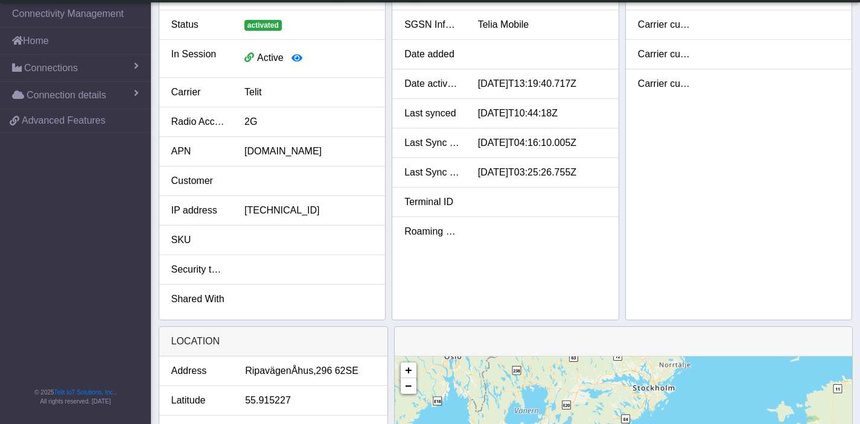
scroll to position [109, 0]
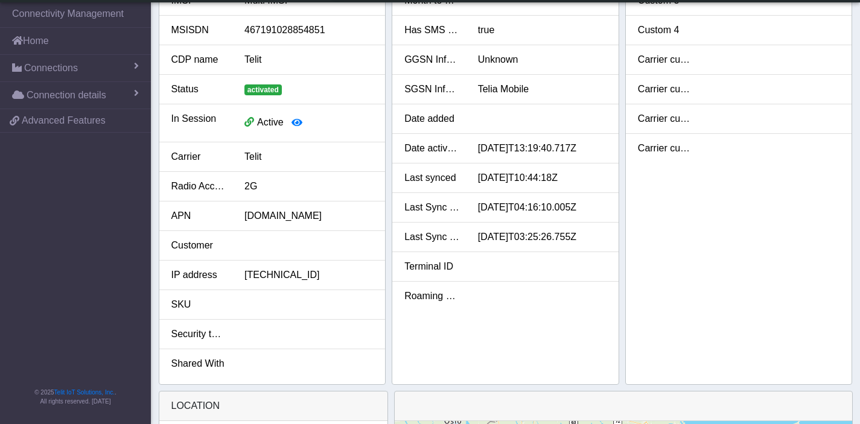
click at [329, 295] on li "SKU" at bounding box center [272, 305] width 226 height 30
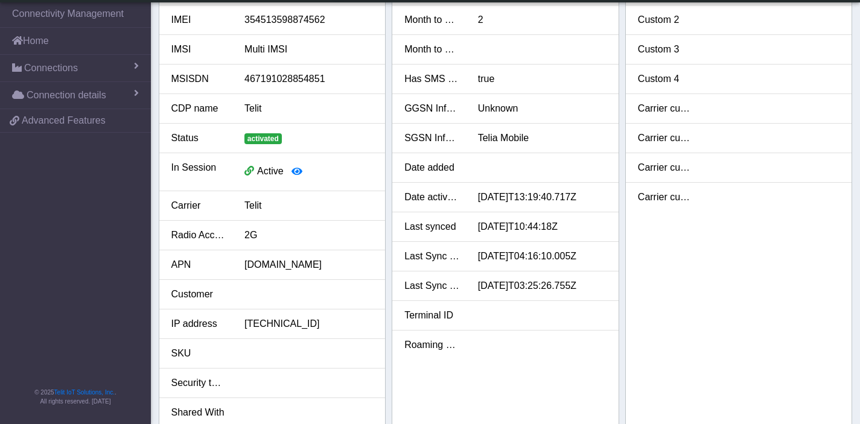
scroll to position [0, 0]
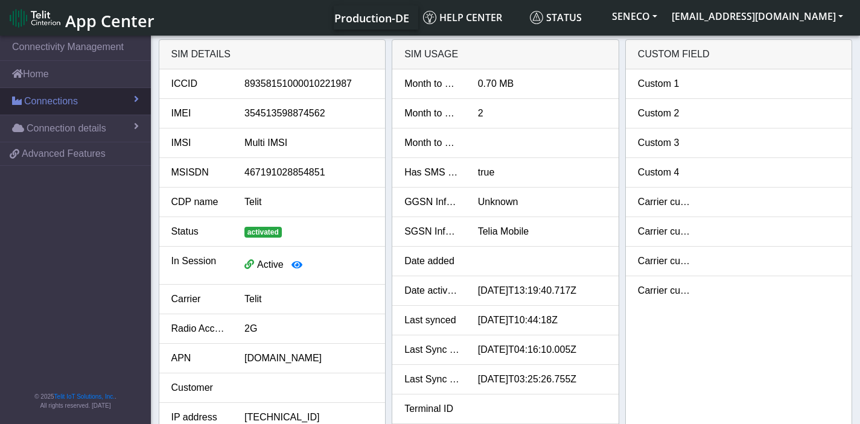
click at [62, 107] on span "Connections" at bounding box center [51, 101] width 54 height 14
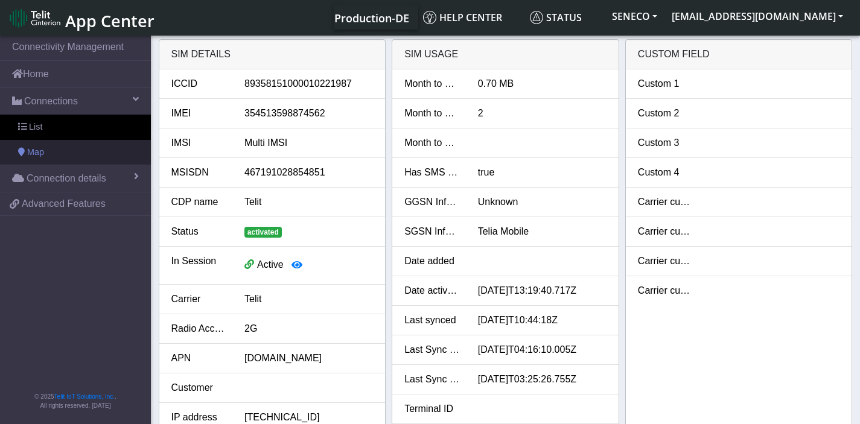
click at [42, 150] on span "Map" at bounding box center [35, 152] width 17 height 13
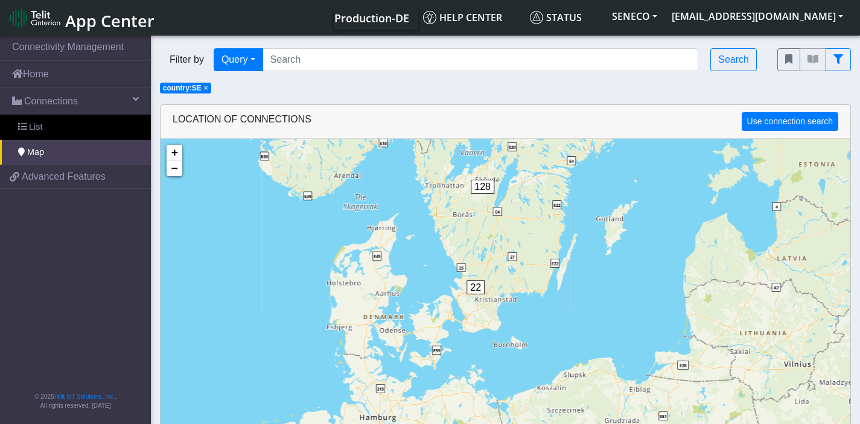
drag, startPoint x: 528, startPoint y: 390, endPoint x: 546, endPoint y: 234, distance: 158.0
click at [546, 234] on div "1 4 22 128 + − ©2025 MapQuest, | Terms" at bounding box center [506, 351] width 690 height 424
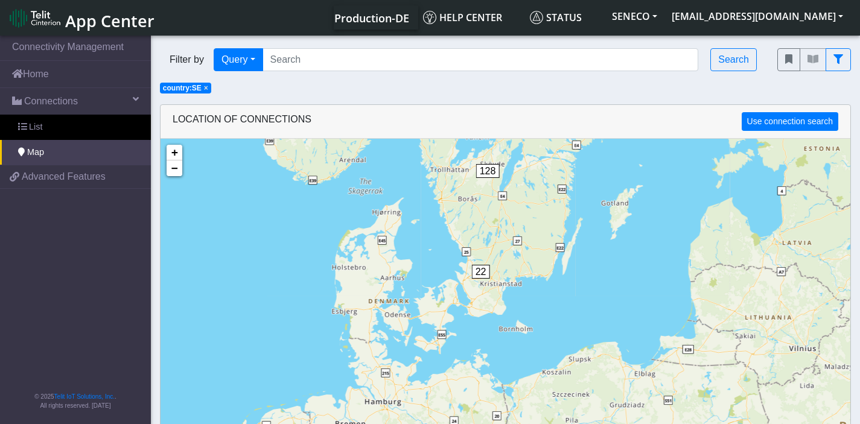
click at [500, 295] on div "1 4 22 128 + − ©2025 MapQuest, | Terms" at bounding box center [506, 351] width 690 height 424
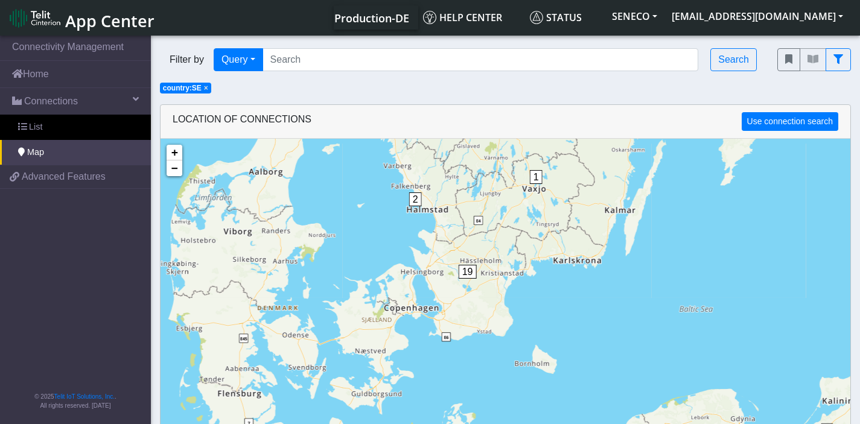
click at [500, 295] on div "1 22 128 4 1 2 19 16 12 100 + − ©2025 MapQuest, | Terms" at bounding box center [506, 351] width 690 height 424
click at [500, 295] on div "1 4 1 2 19 16 12 100 + − ©2025 MapQuest, | Terms" at bounding box center [506, 351] width 690 height 424
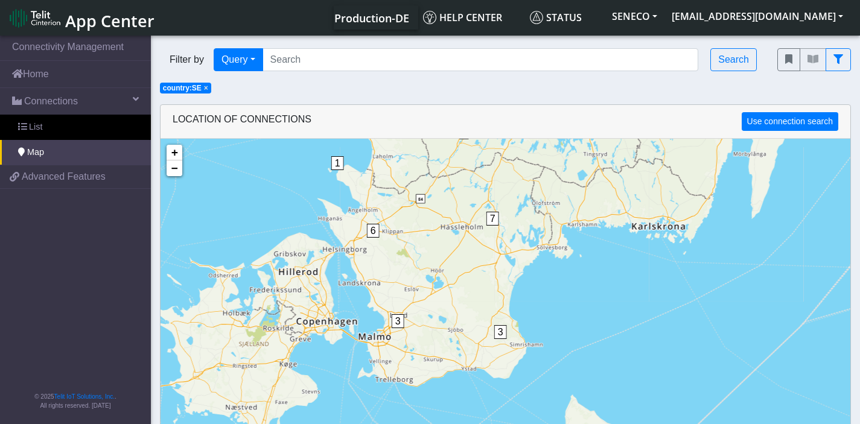
click at [500, 295] on div "1 2 19 16 100 1 1 3 6 3 7 1 2 7 6 12 10 90 + − ©2025 MapQuest, | Terms" at bounding box center [506, 351] width 690 height 424
click at [500, 295] on div "1 1 1 3 6 3 7 1 2 7 6 12 10 90 + − ©2025 MapQuest, | Terms" at bounding box center [506, 351] width 690 height 424
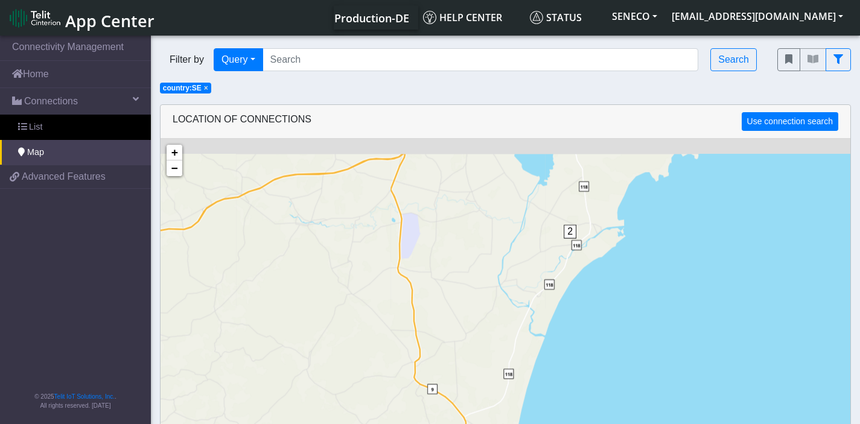
drag, startPoint x: 500, startPoint y: 295, endPoint x: 427, endPoint y: 409, distance: 136.0
click at [427, 409] on div "1 1 1 1 2 2 2 1 2 + − ©2025 MapQuest, | Terms" at bounding box center [506, 351] width 690 height 424
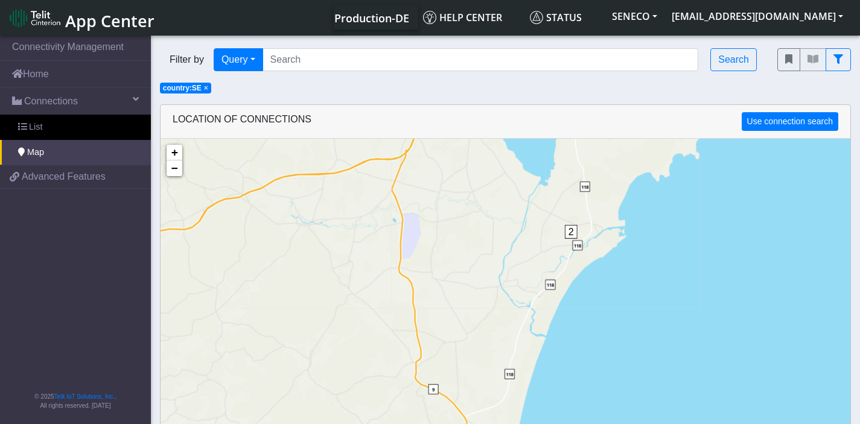
click at [570, 227] on span "2" at bounding box center [571, 232] width 13 height 14
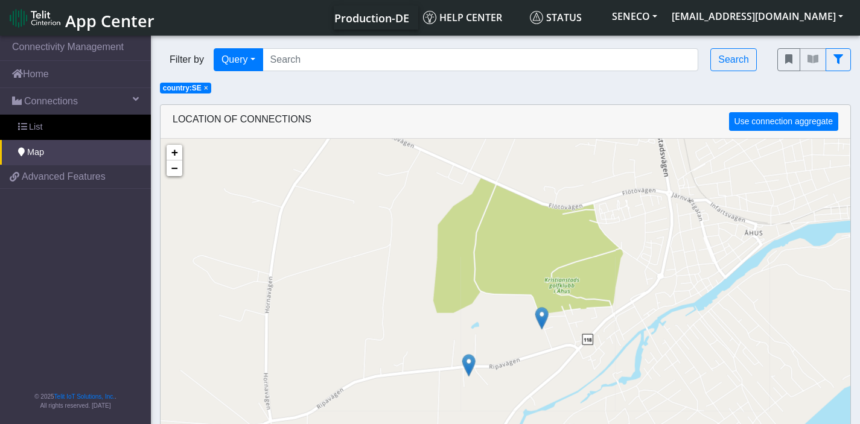
click at [544, 320] on img at bounding box center [541, 318] width 13 height 23
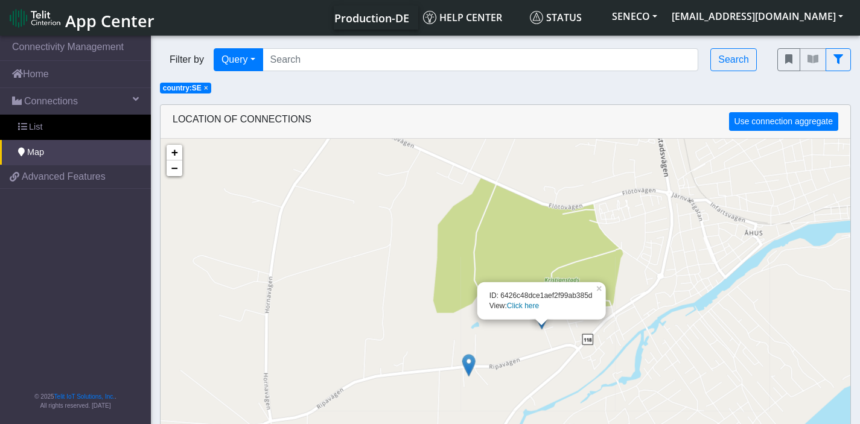
click at [529, 305] on link "Click here" at bounding box center [523, 306] width 32 height 8
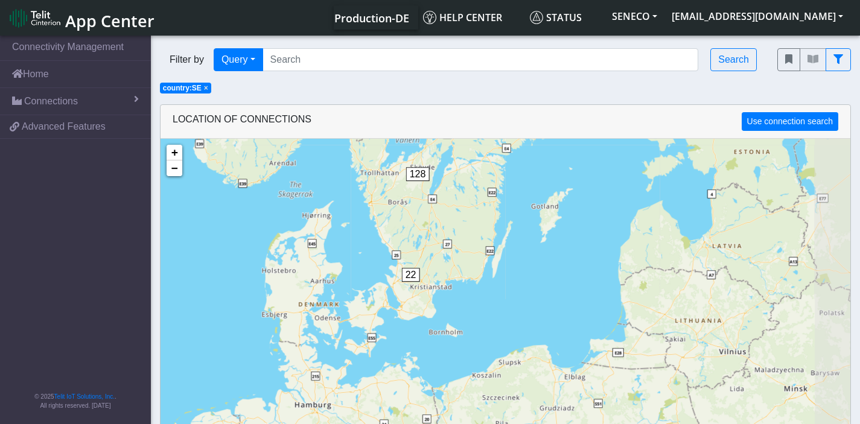
drag, startPoint x: 535, startPoint y: 385, endPoint x: 482, endPoint y: 234, distance: 160.5
click at [482, 232] on div "1 4 22 128 + − ©2025 MapQuest, | Terms" at bounding box center [506, 351] width 690 height 424
click at [422, 301] on div "22" at bounding box center [413, 287] width 24 height 36
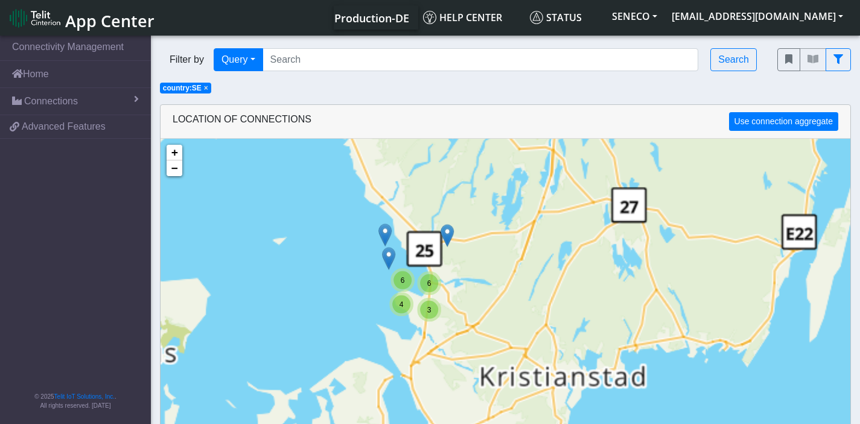
click at [422, 301] on div "3" at bounding box center [429, 310] width 24 height 24
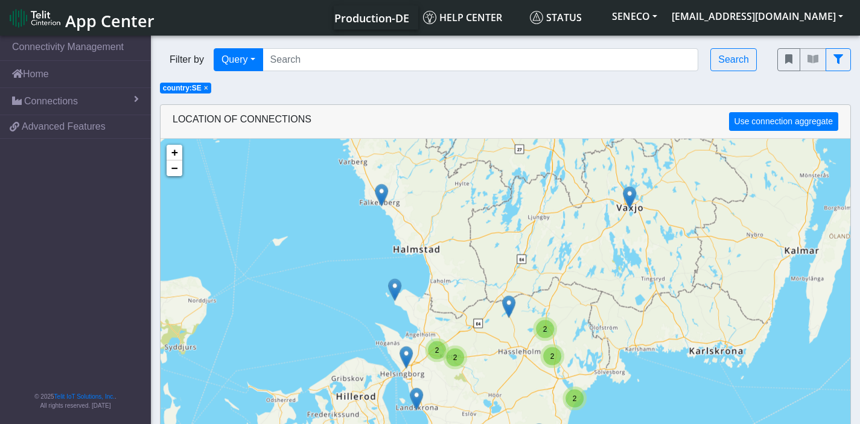
click at [581, 396] on div "2" at bounding box center [575, 399] width 18 height 18
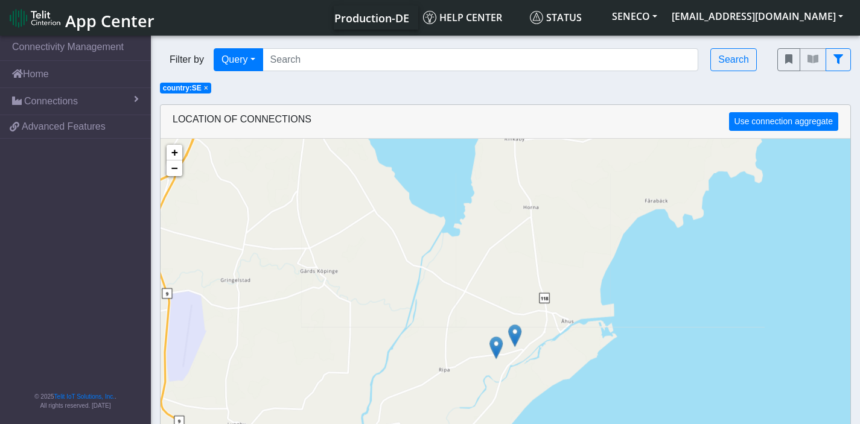
click at [500, 345] on img at bounding box center [495, 348] width 13 height 23
click at [487, 336] on link "Click here" at bounding box center [480, 335] width 32 height 8
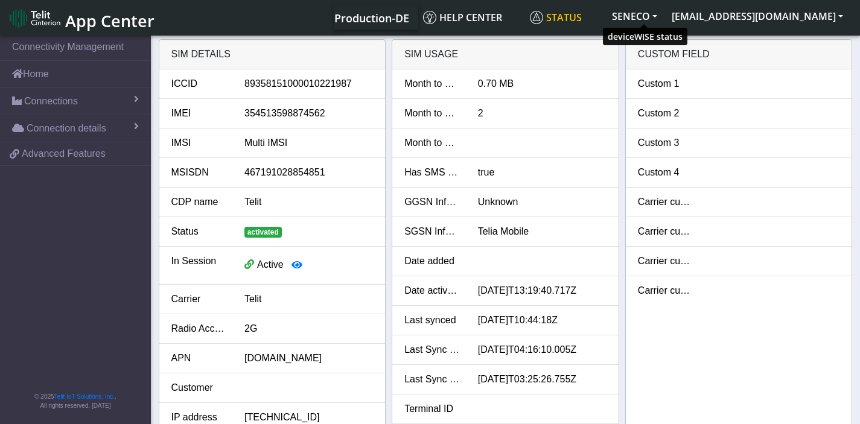
click at [582, 16] on span "Status" at bounding box center [556, 17] width 52 height 13
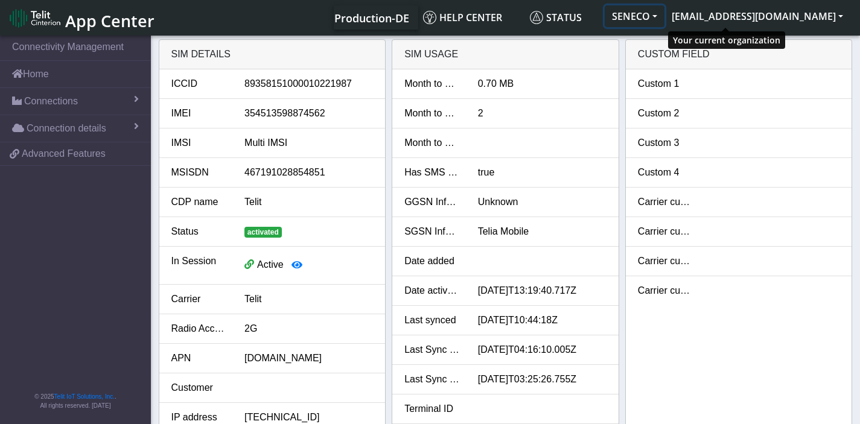
click at [665, 19] on button "SENECO" at bounding box center [635, 16] width 60 height 22
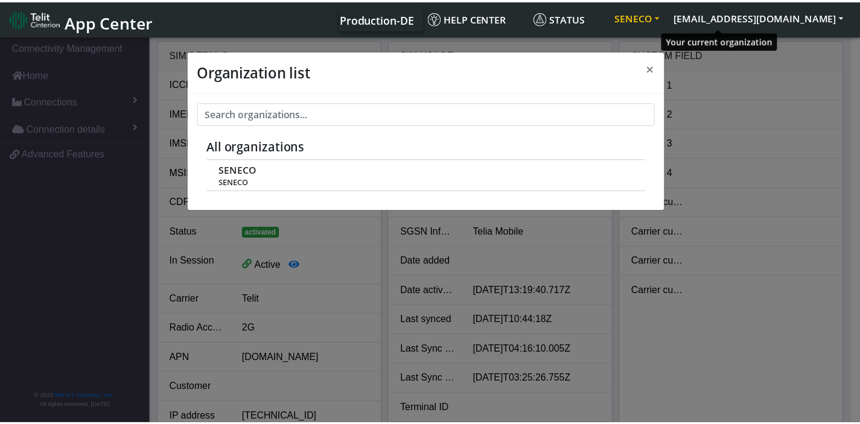
scroll to position [4, 0]
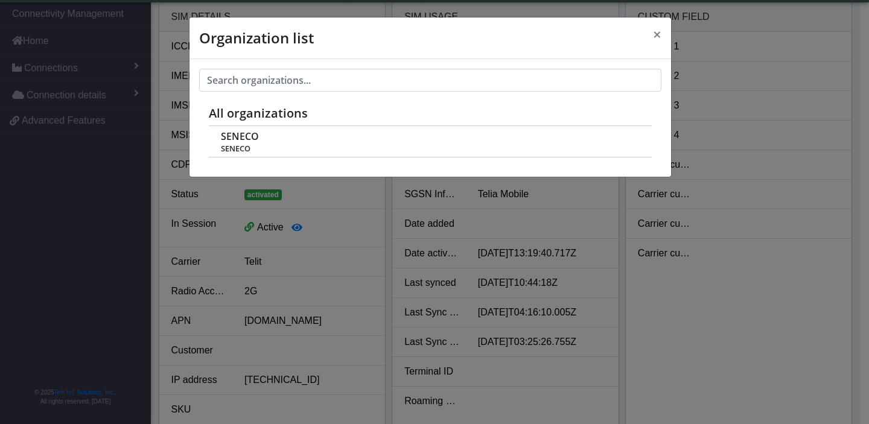
click at [720, 19] on div "Organization list × All organizations [PERSON_NAME]" at bounding box center [434, 212] width 869 height 424
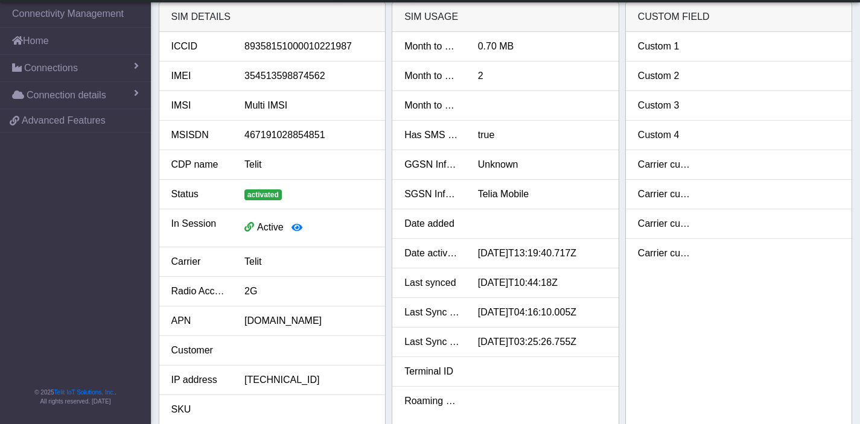
scroll to position [0, 0]
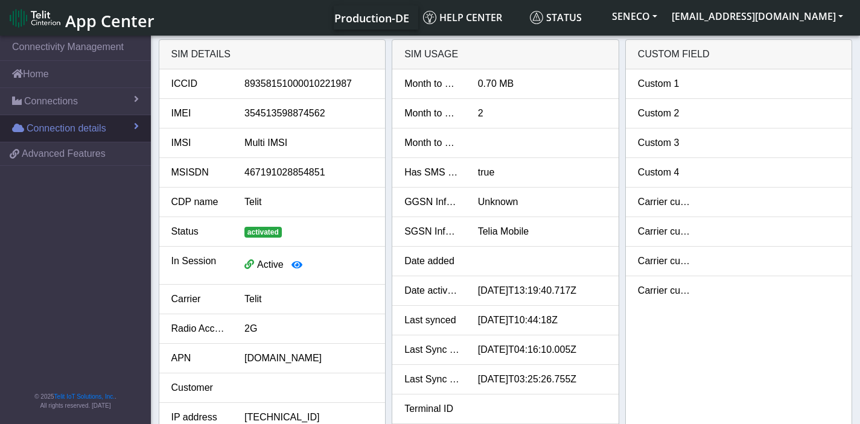
click at [49, 132] on span "Connection details" at bounding box center [67, 128] width 80 height 14
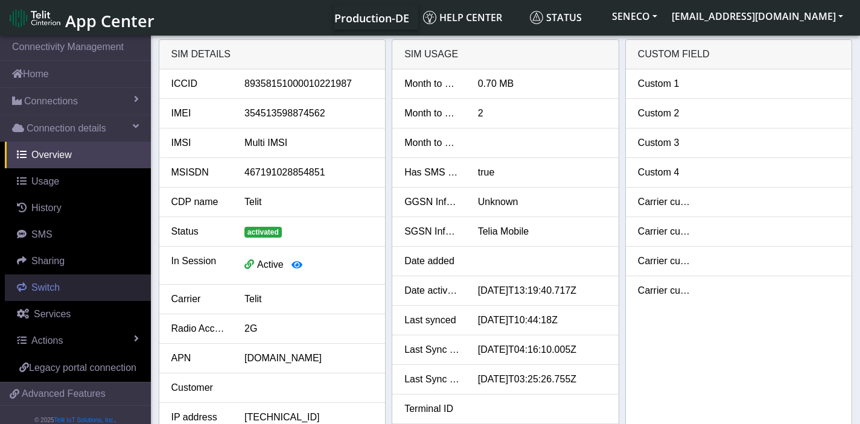
scroll to position [38, 0]
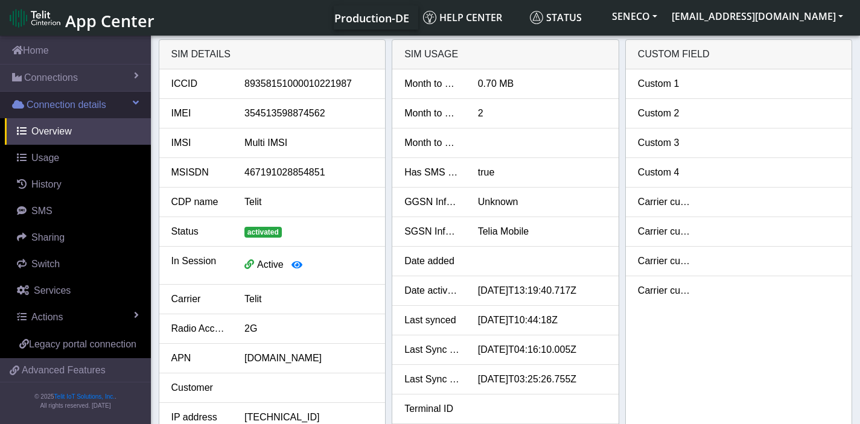
click at [59, 98] on span "Connection details" at bounding box center [67, 105] width 80 height 14
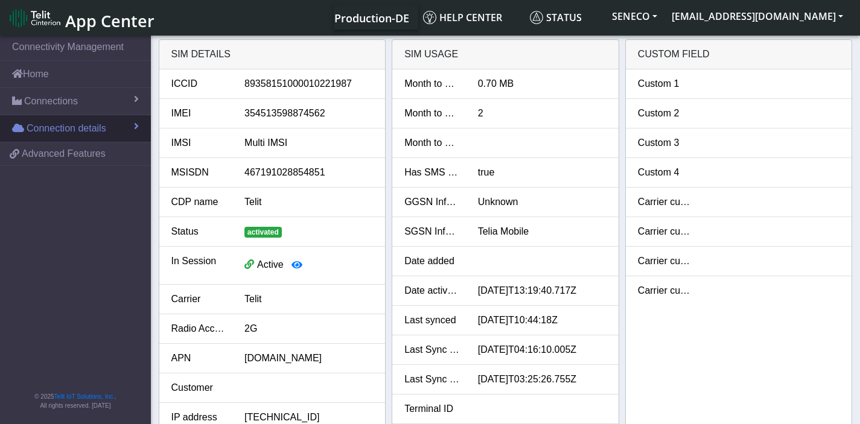
scroll to position [0, 0]
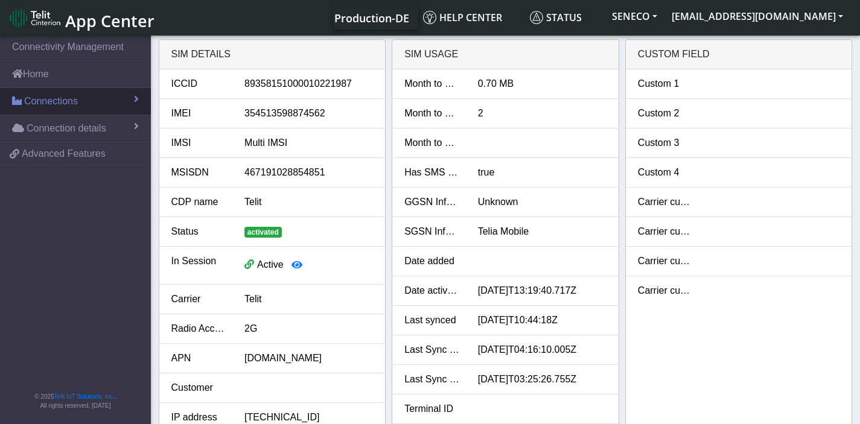
click at [62, 100] on span "Connections" at bounding box center [51, 101] width 54 height 14
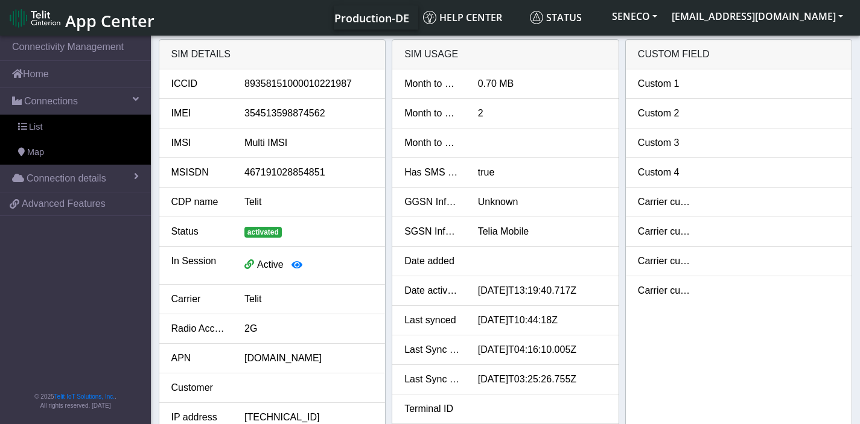
click at [246, 334] on div "2G" at bounding box center [308, 329] width 147 height 14
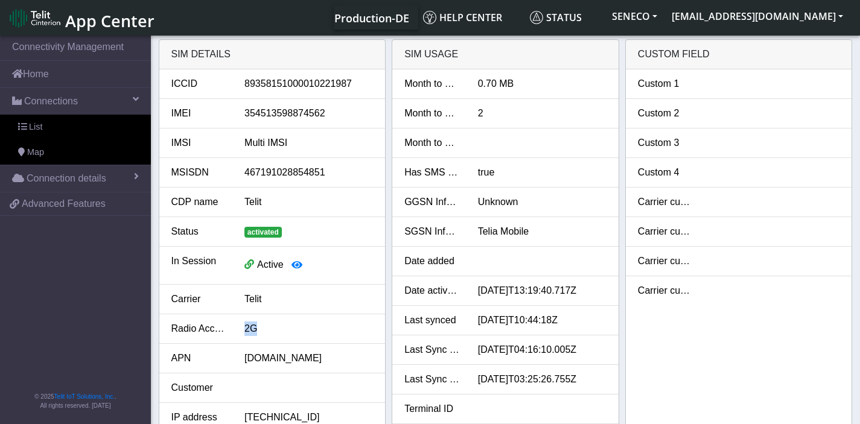
click at [246, 334] on div "2G" at bounding box center [308, 329] width 147 height 14
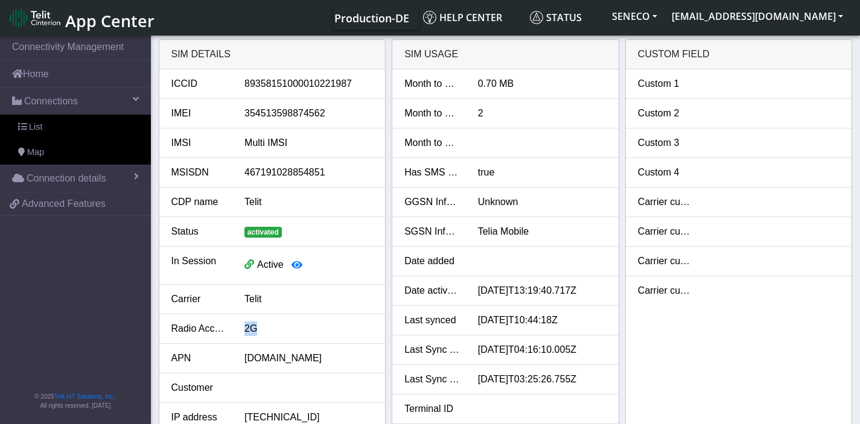
click at [246, 334] on div "2G" at bounding box center [308, 329] width 147 height 14
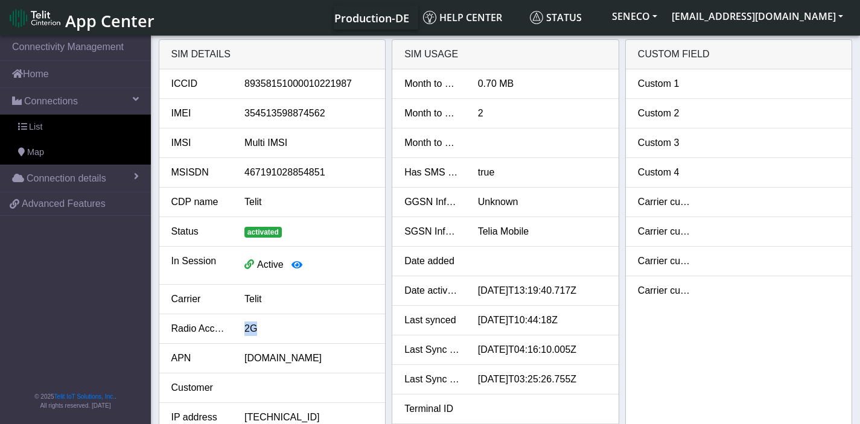
click at [246, 334] on div "2G" at bounding box center [308, 329] width 147 height 14
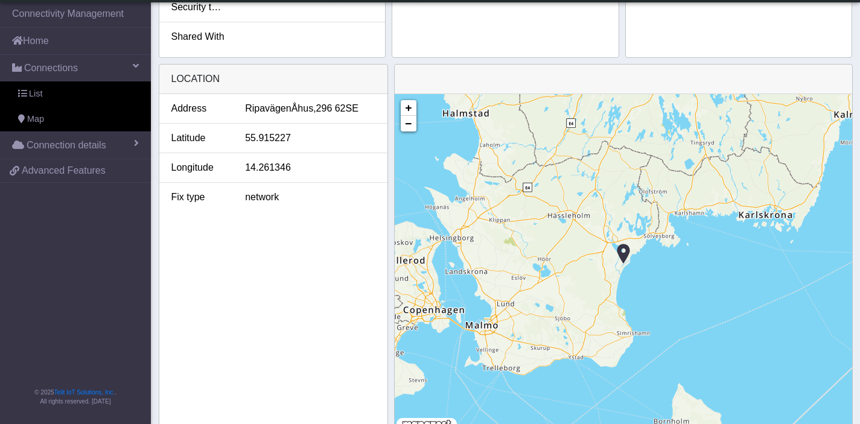
scroll to position [468, 0]
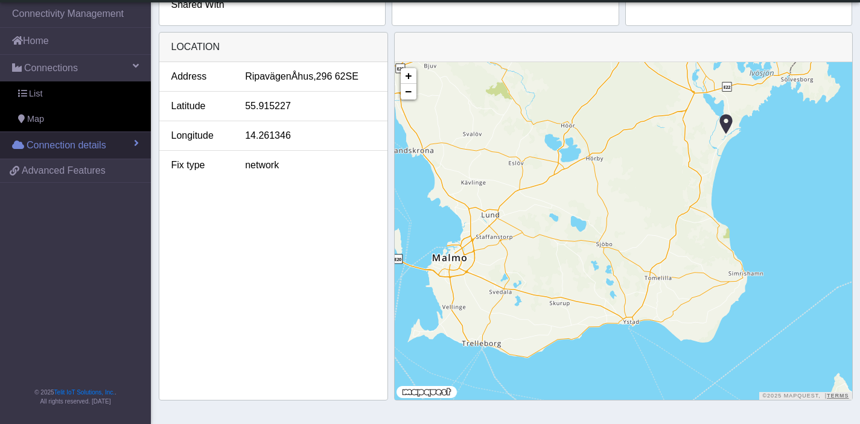
click at [80, 147] on span "Connection details" at bounding box center [67, 145] width 80 height 14
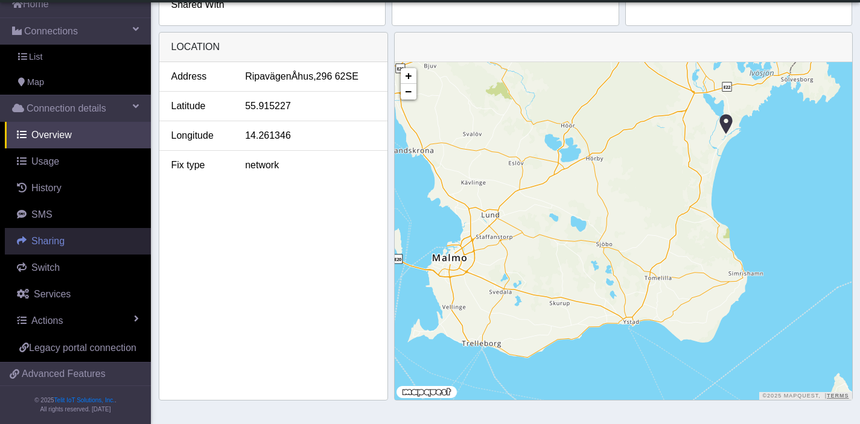
scroll to position [59, 0]
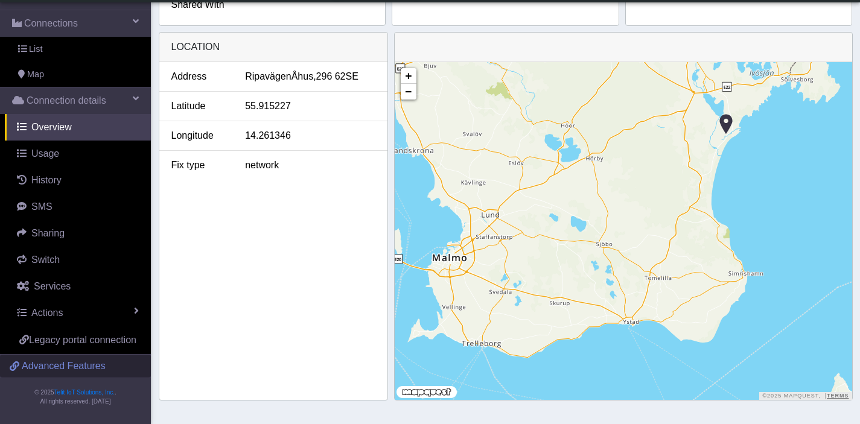
click at [49, 364] on span "Advanced Features" at bounding box center [64, 366] width 84 height 14
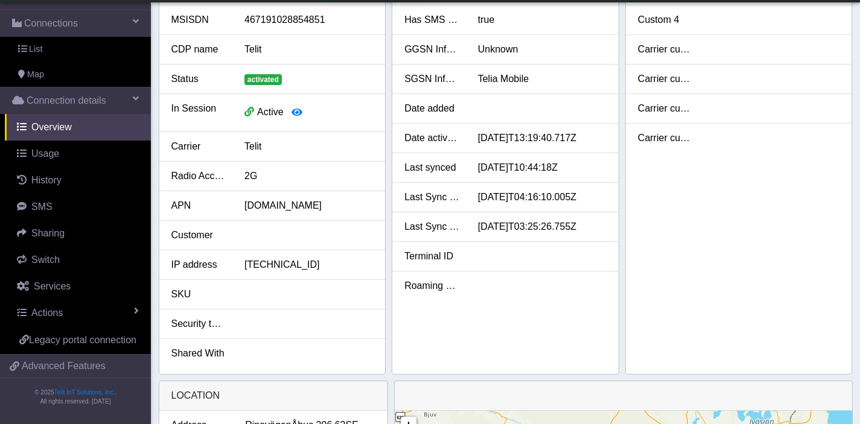
scroll to position [0, 0]
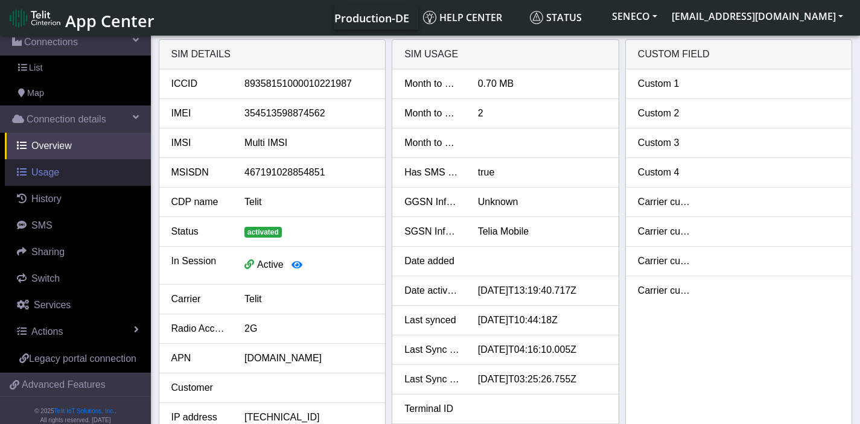
click at [39, 176] on span "Usage" at bounding box center [45, 172] width 28 height 10
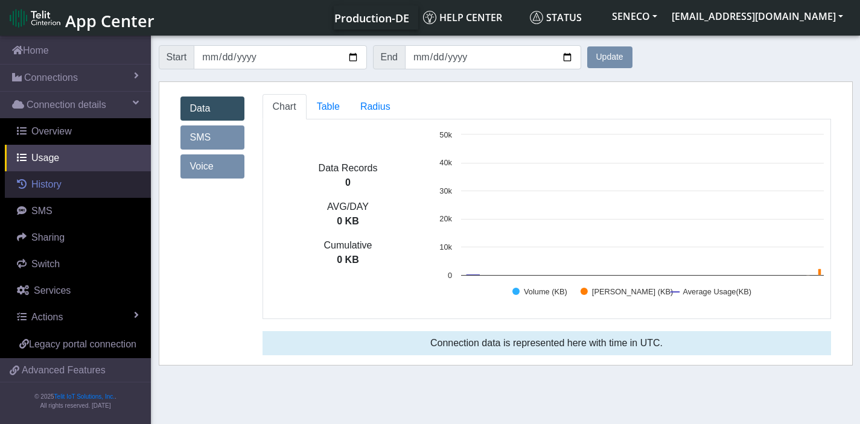
scroll to position [38, 0]
click at [48, 179] on span "History" at bounding box center [46, 184] width 30 height 10
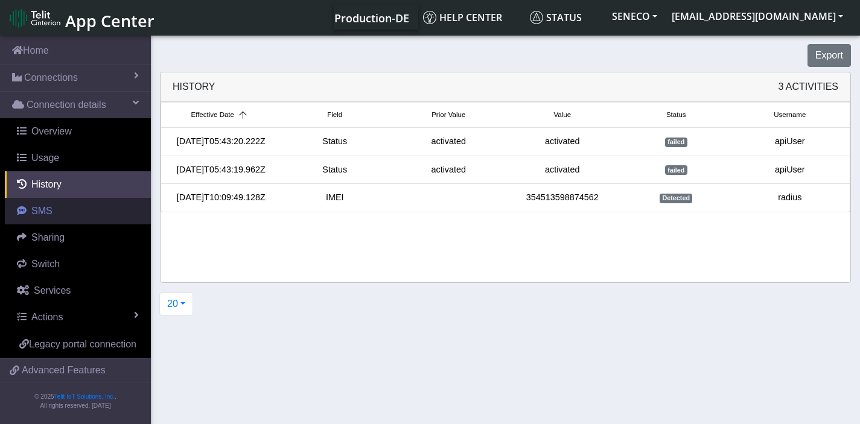
click at [46, 202] on link "SMS" at bounding box center [78, 211] width 146 height 27
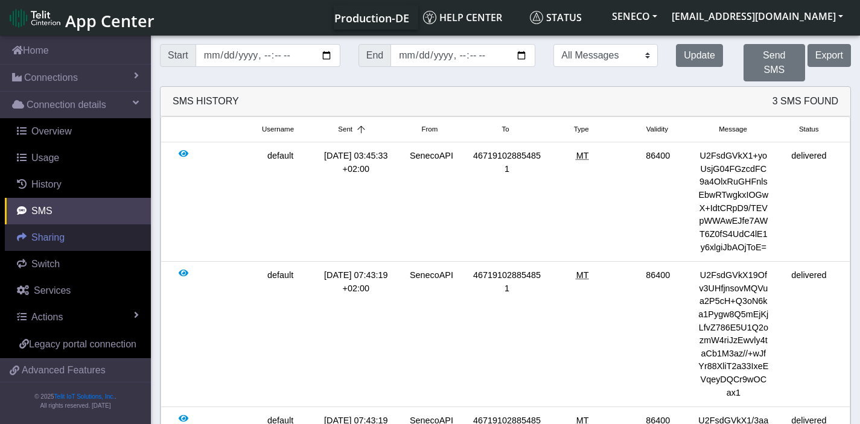
click at [54, 225] on link "Sharing" at bounding box center [78, 238] width 146 height 27
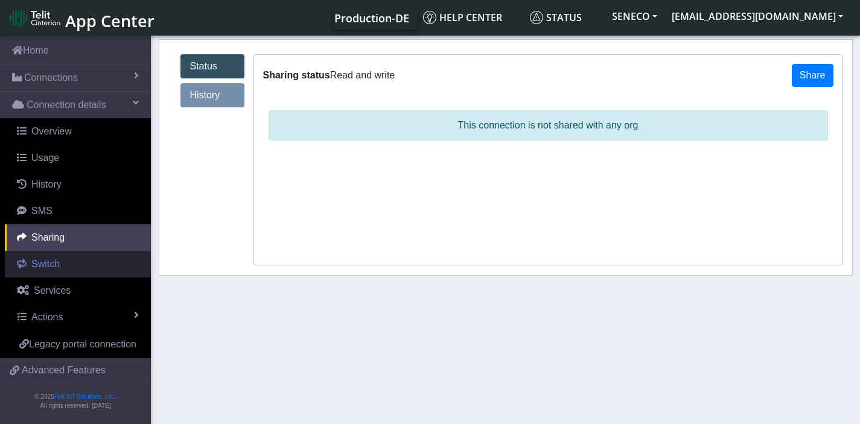
click at [53, 259] on span "Switch" at bounding box center [45, 264] width 28 height 10
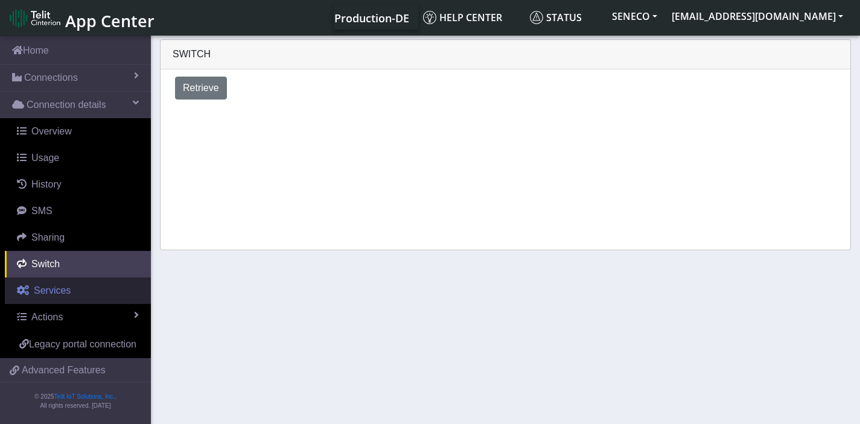
click at [53, 285] on span "Services" at bounding box center [52, 290] width 37 height 10
select select "2: 6"
